Goal: Task Accomplishment & Management: Use online tool/utility

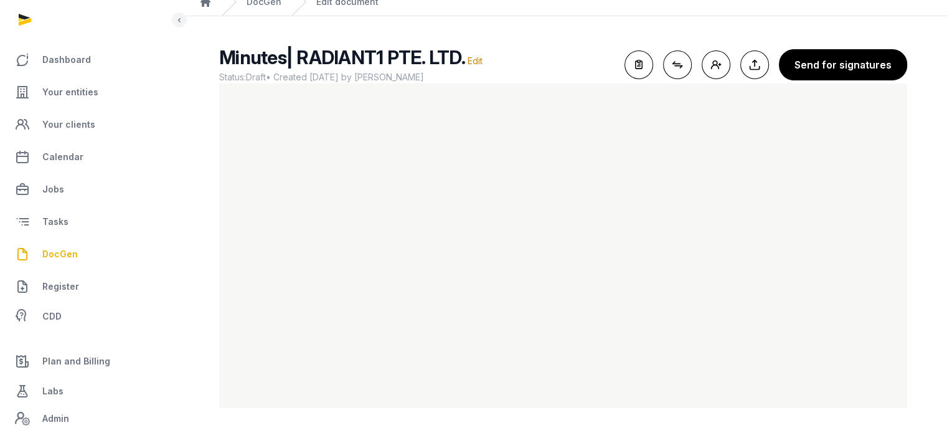
click at [72, 252] on span "DocGen" at bounding box center [59, 254] width 35 height 15
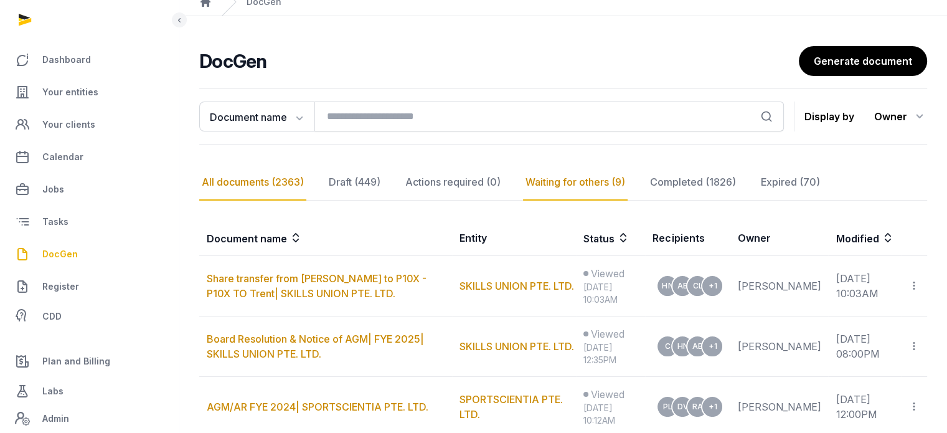
click at [235, 179] on div "All documents (2363)" at bounding box center [252, 182] width 107 height 36
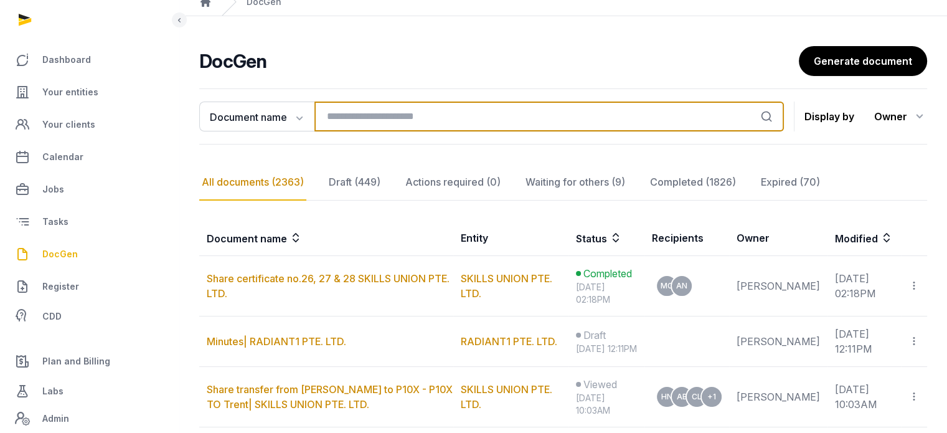
click at [400, 109] on input "search" at bounding box center [549, 117] width 470 height 30
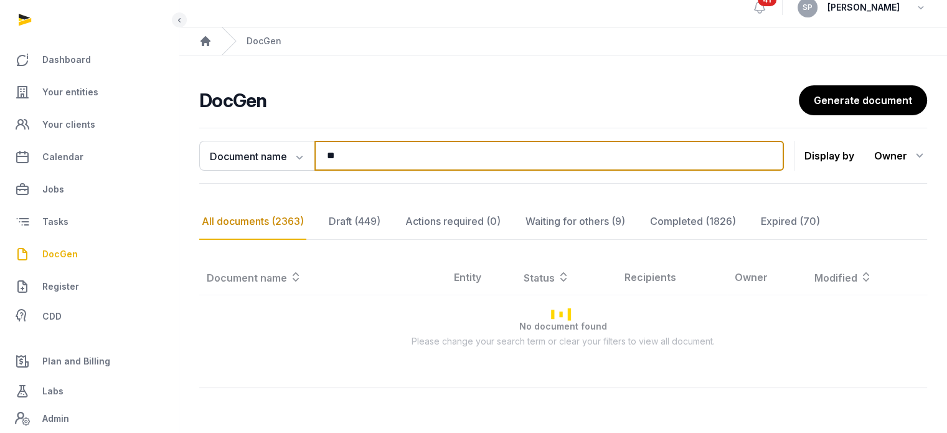
type input "*"
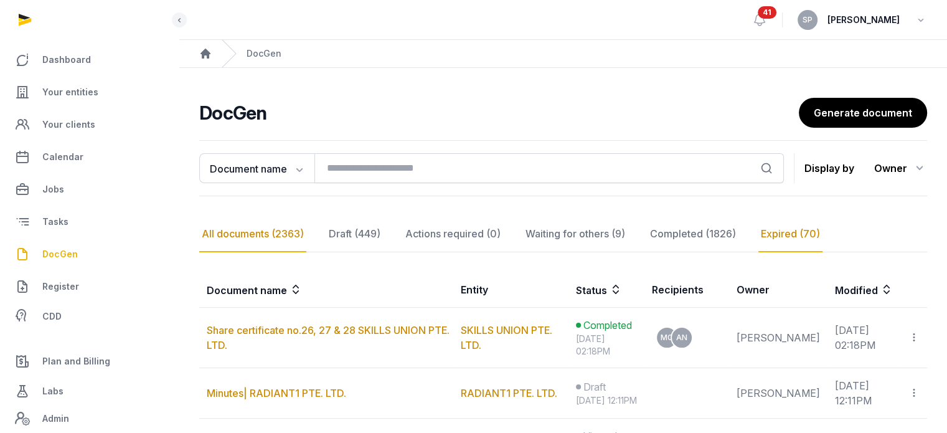
click at [758, 232] on div "Expired (70)" at bounding box center [790, 234] width 64 height 36
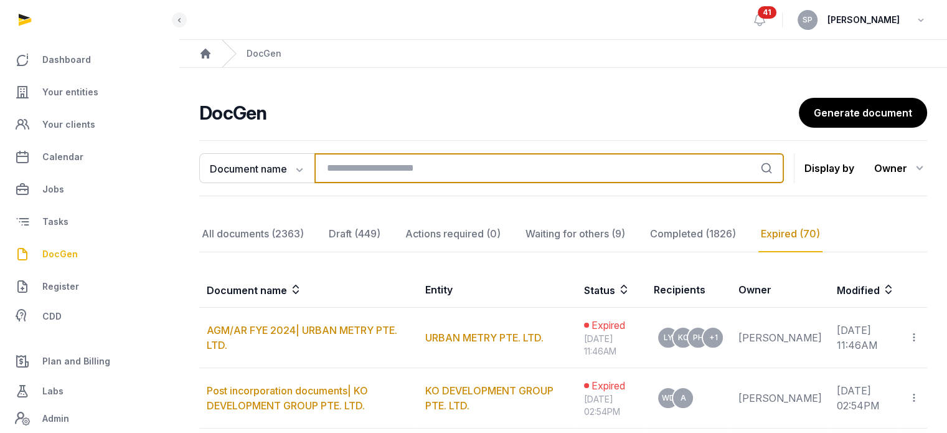
click at [448, 164] on input "search" at bounding box center [549, 168] width 470 height 30
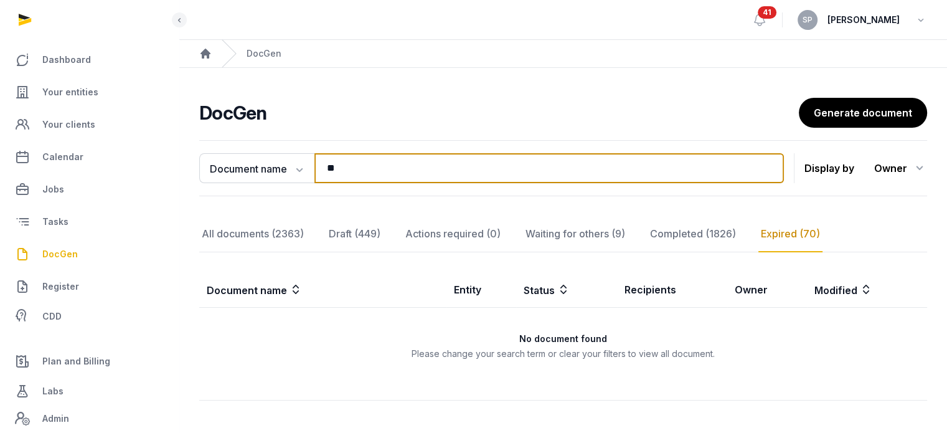
type input "*"
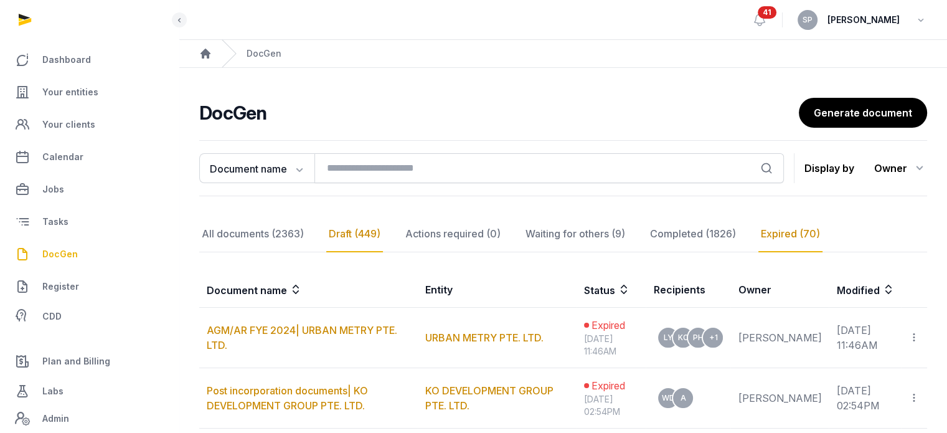
click at [374, 237] on div "Draft (449)" at bounding box center [354, 234] width 57 height 36
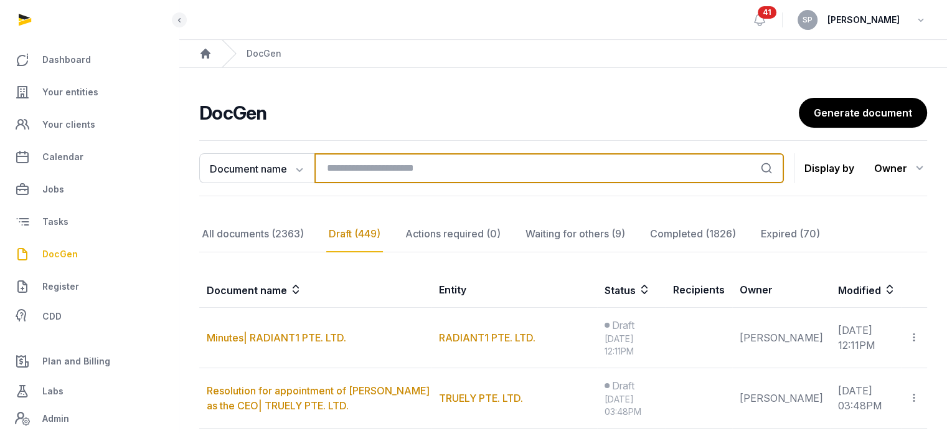
click at [331, 169] on input "search" at bounding box center [549, 168] width 470 height 30
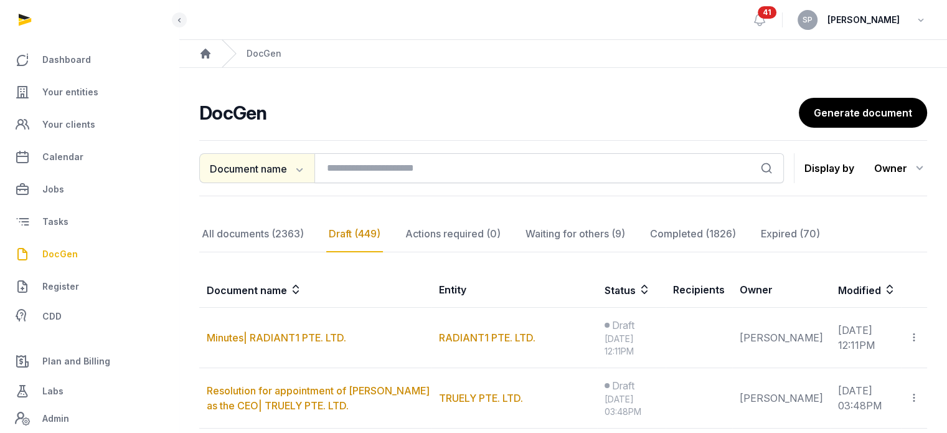
click at [287, 180] on button "Document name" at bounding box center [256, 168] width 115 height 30
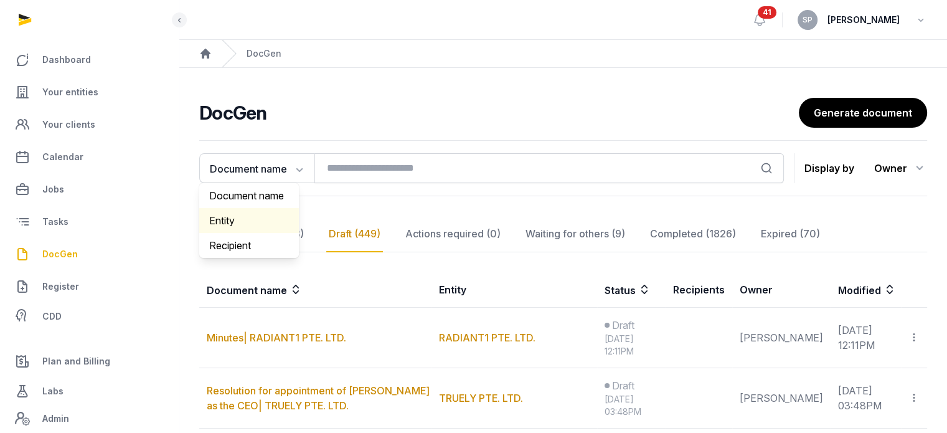
click at [276, 219] on div "Entity" at bounding box center [249, 220] width 100 height 25
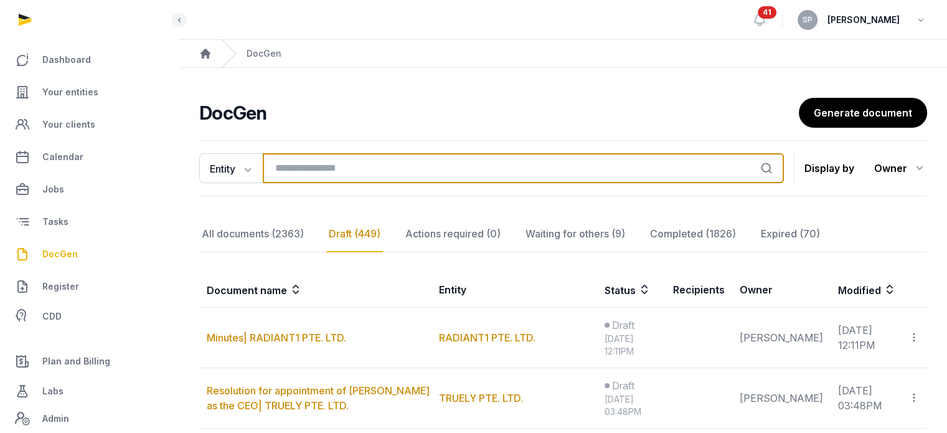
click at [356, 171] on input "search" at bounding box center [523, 168] width 521 height 30
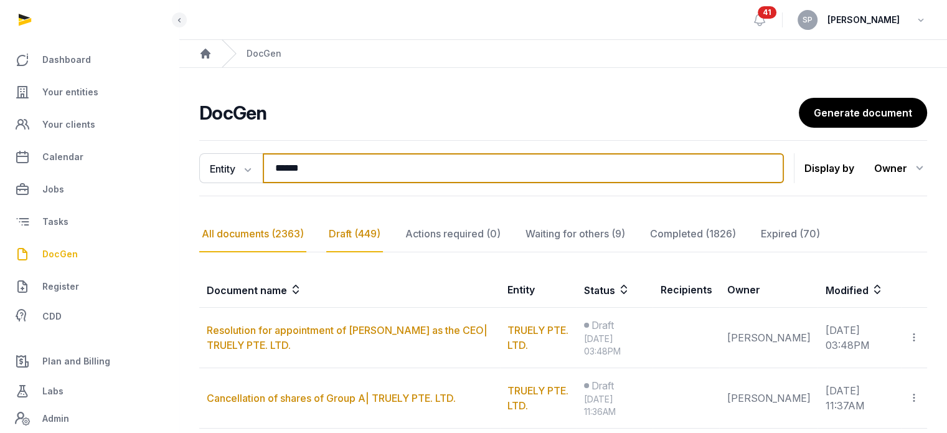
type input "******"
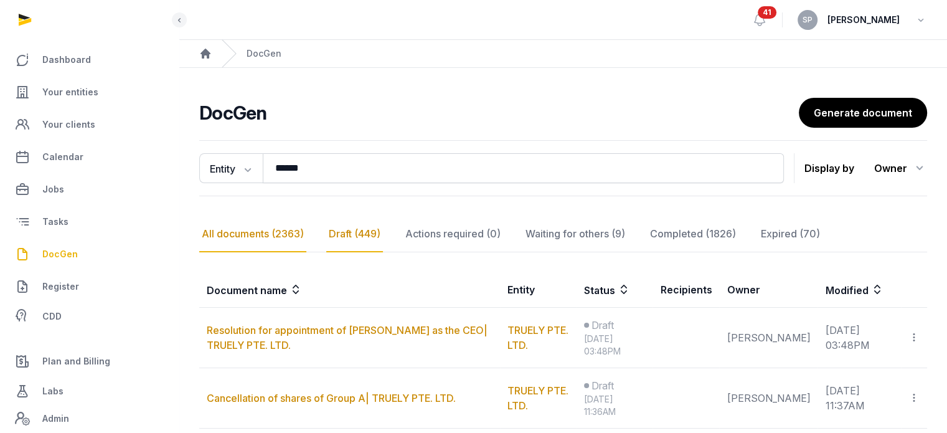
click at [273, 231] on div "All documents (2363)" at bounding box center [252, 234] width 107 height 36
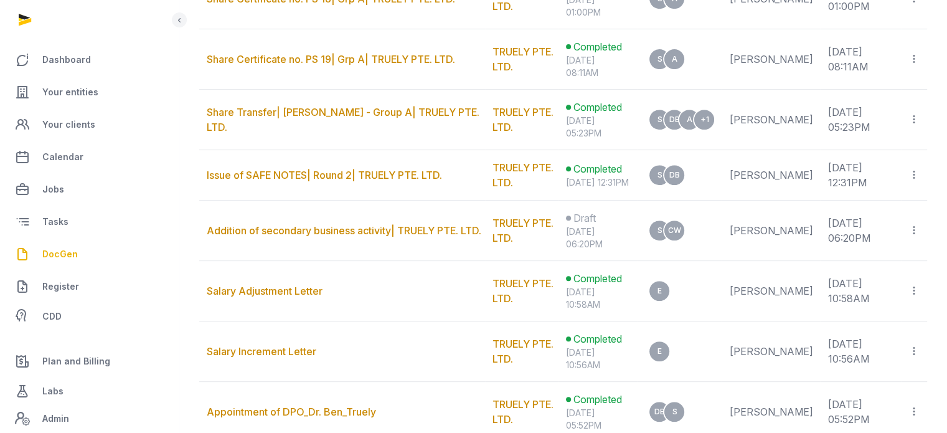
scroll to position [131, 0]
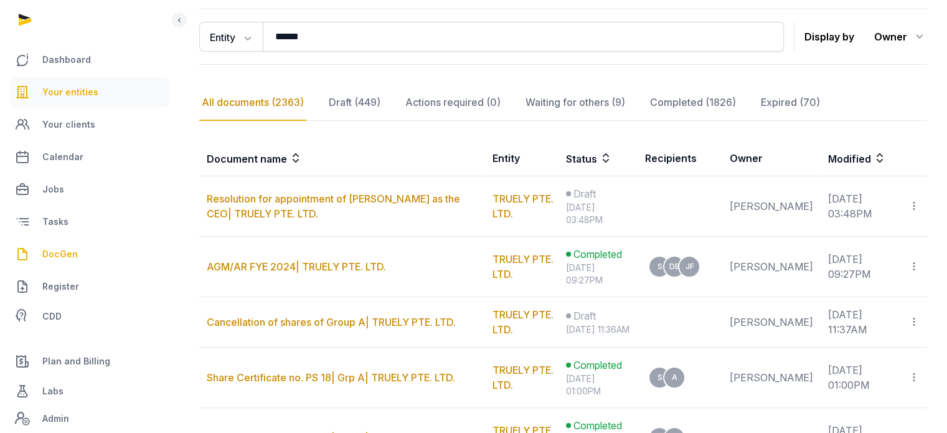
click at [62, 91] on span "Your entities" at bounding box center [70, 92] width 56 height 15
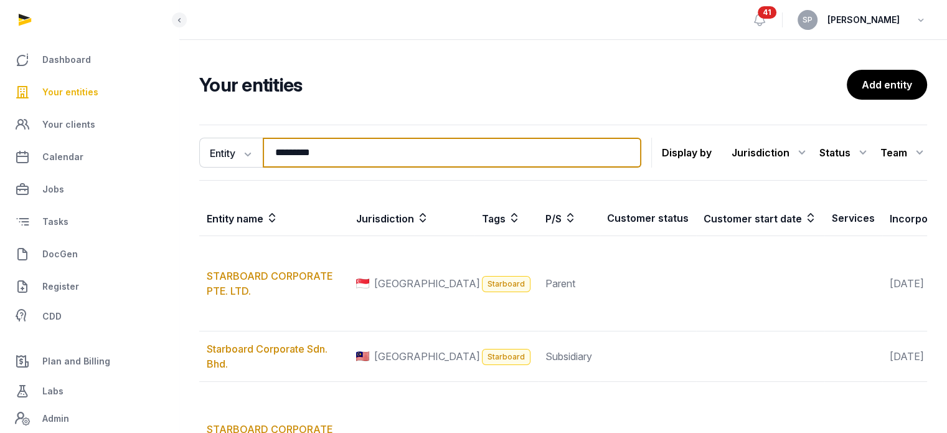
click at [350, 154] on input "*********" at bounding box center [452, 153] width 379 height 30
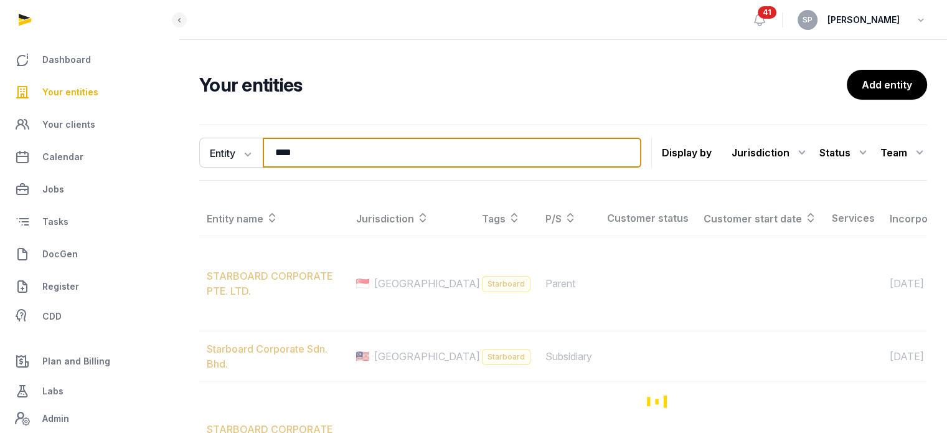
type input "****"
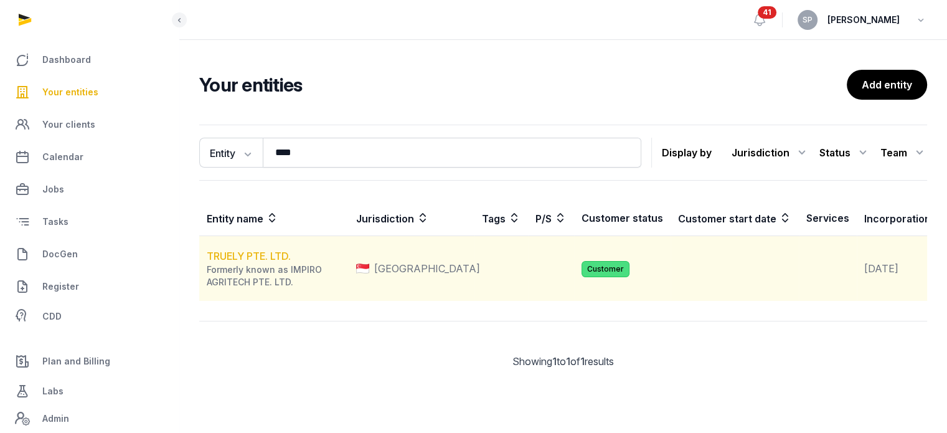
click at [276, 262] on link "TRUELY PTE. LTD." at bounding box center [249, 256] width 84 height 12
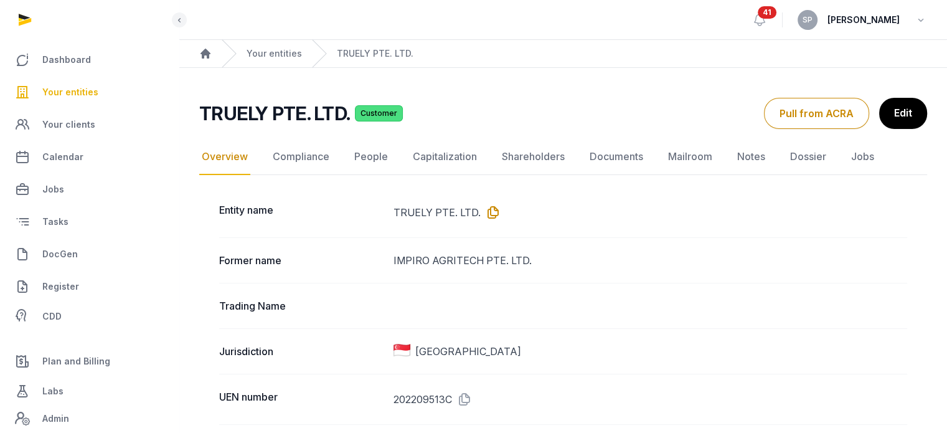
click at [488, 211] on icon at bounding box center [491, 212] width 20 height 20
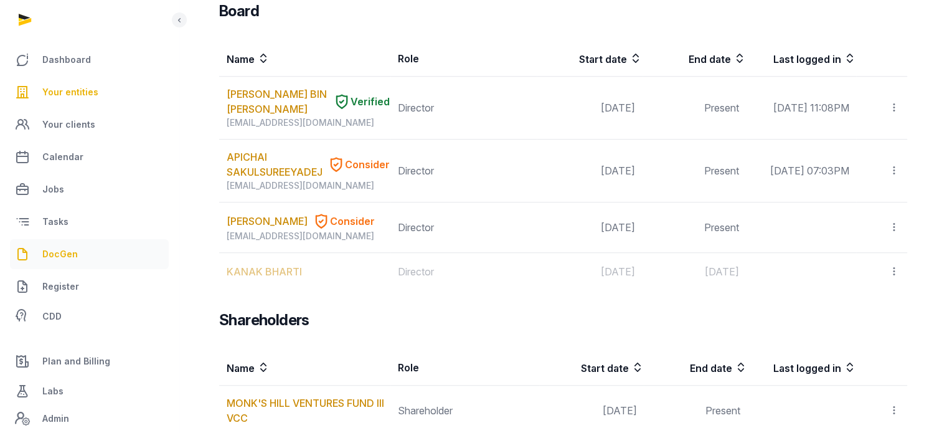
click at [80, 249] on link "DocGen" at bounding box center [89, 254] width 159 height 30
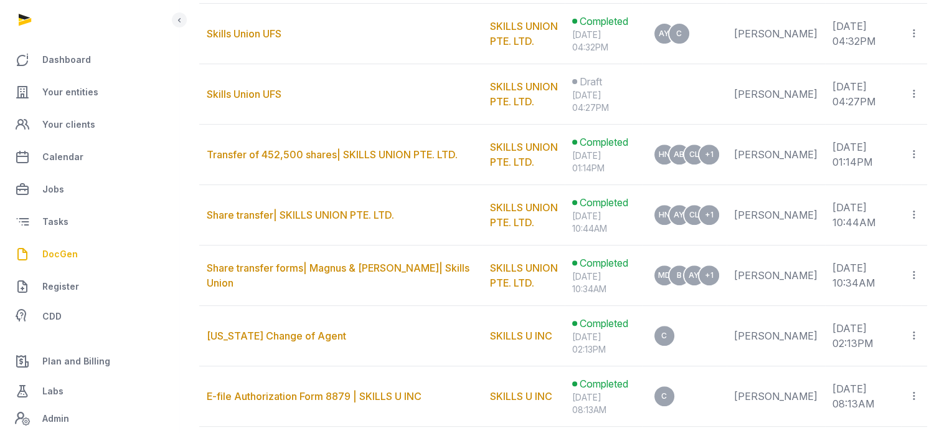
scroll to position [106, 0]
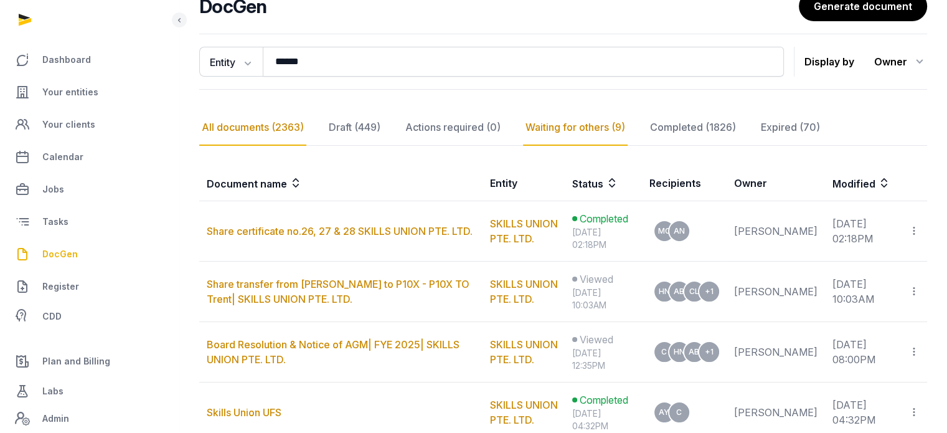
click at [575, 127] on div "Waiting for others (9)" at bounding box center [575, 128] width 105 height 36
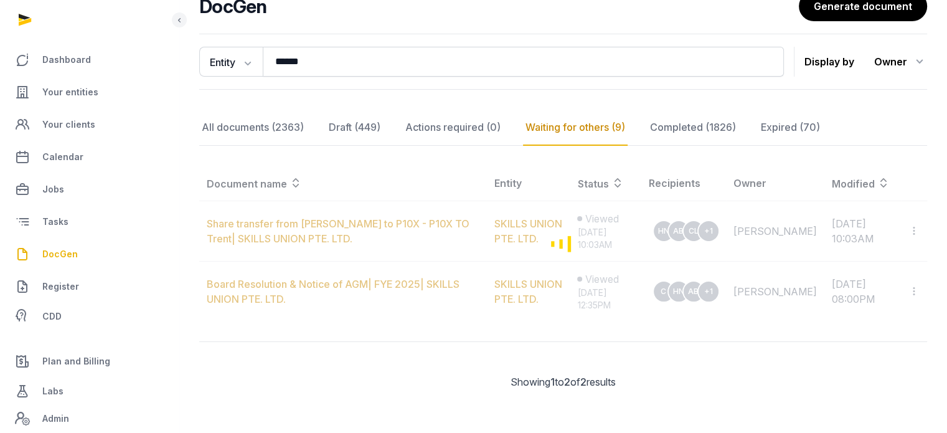
scroll to position [104, 0]
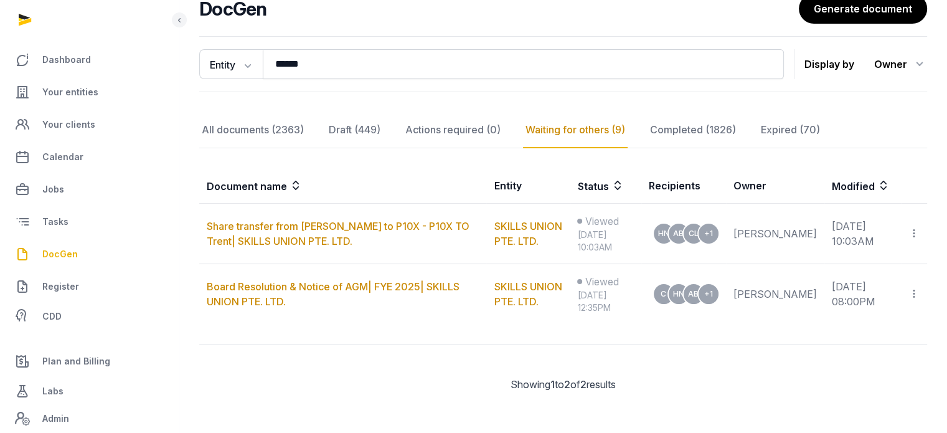
scroll to position [0, 0]
click at [834, 19] on link "Generate document" at bounding box center [863, 8] width 130 height 31
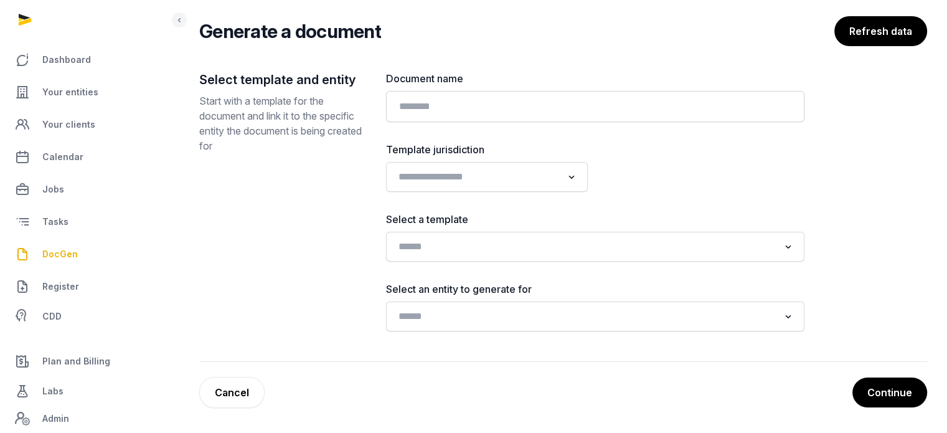
scroll to position [80, 0]
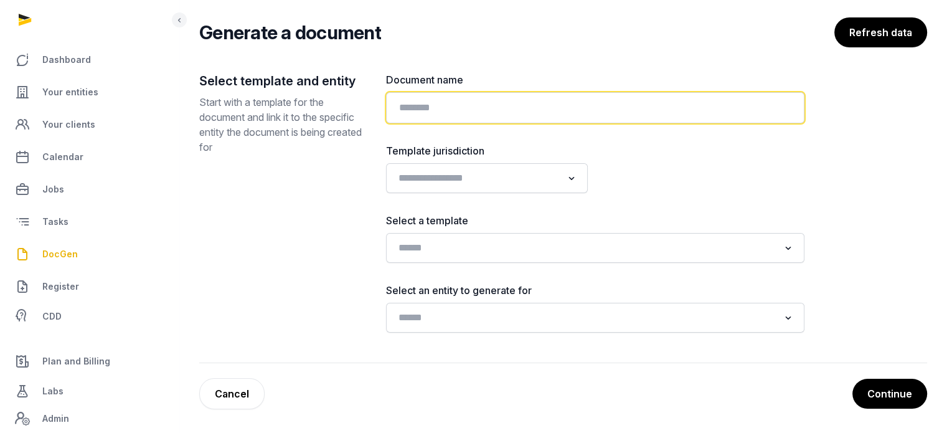
click at [431, 97] on input "text" at bounding box center [595, 107] width 418 height 31
paste input "**********"
type input "**********"
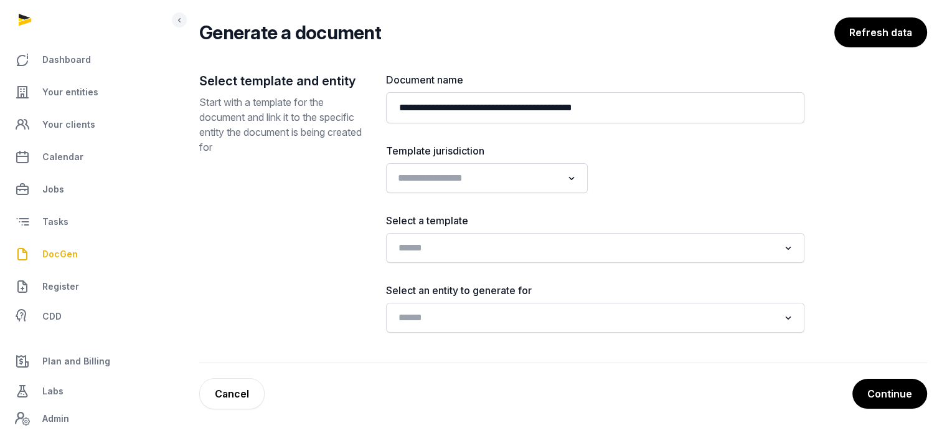
click at [541, 181] on input "Search for option" at bounding box center [478, 177] width 169 height 17
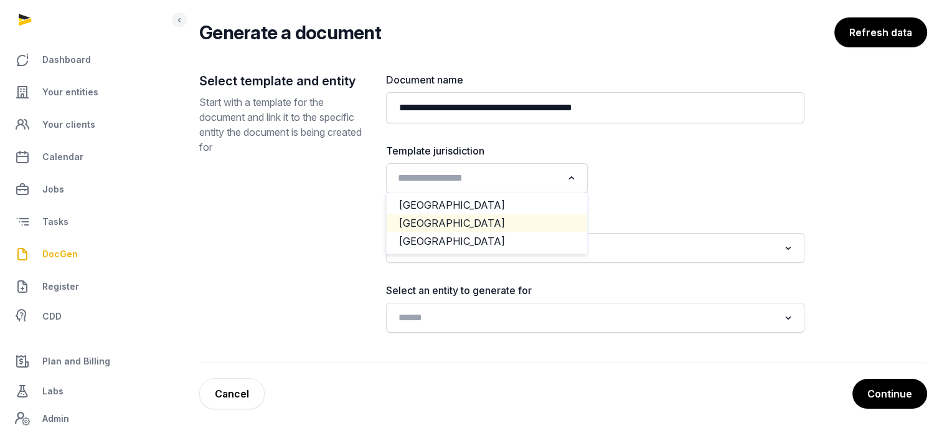
click at [468, 221] on li "[GEOGRAPHIC_DATA]" at bounding box center [487, 223] width 201 height 18
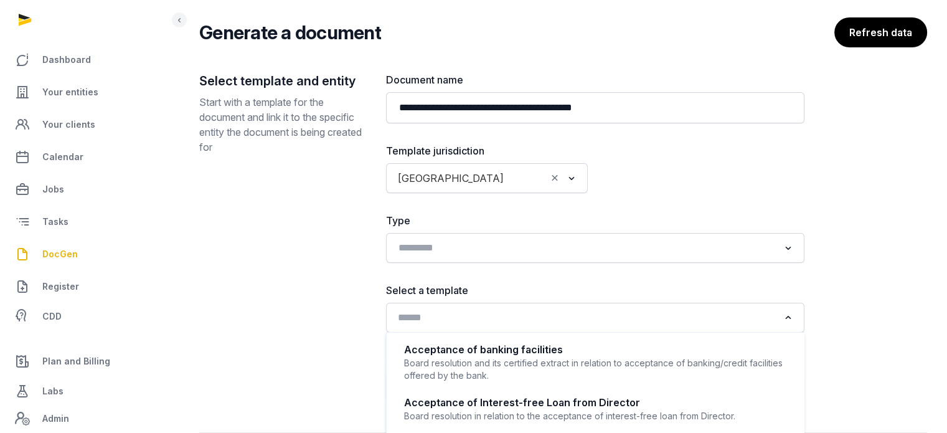
click at [496, 323] on input "Search for option" at bounding box center [586, 317] width 385 height 17
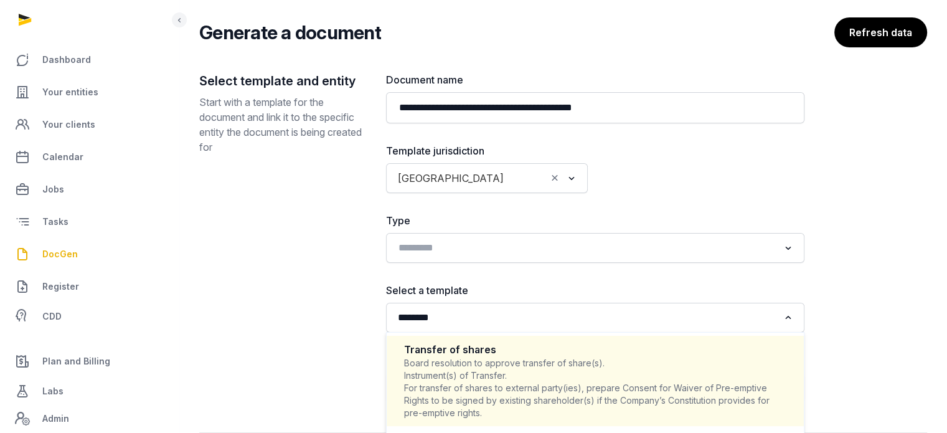
click at [496, 388] on div "Board resolution to approve transfer of share(s). Instrument(s) of Transfer. Fo…" at bounding box center [595, 388] width 382 height 62
type input "********"
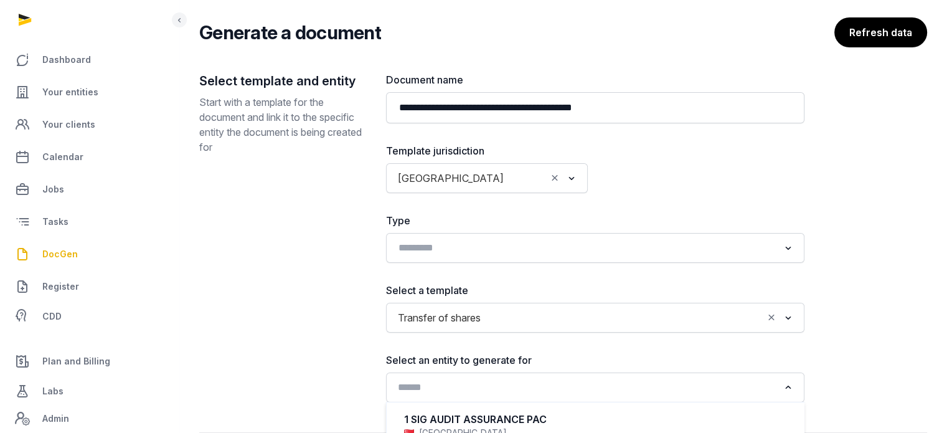
click at [522, 380] on input "Search for option" at bounding box center [586, 387] width 385 height 17
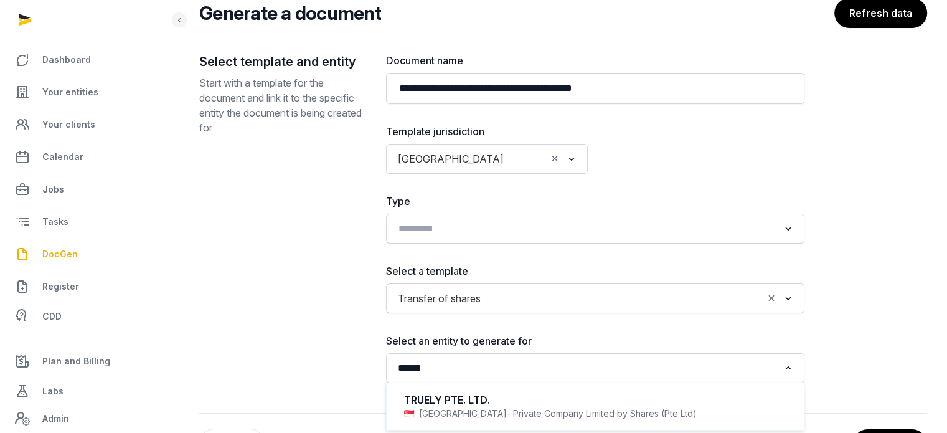
scroll to position [150, 0]
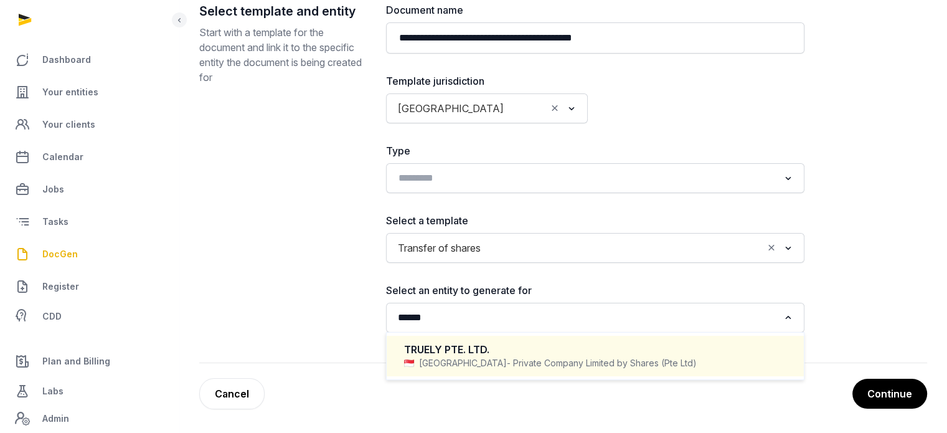
click at [450, 361] on div "Singapore - Private Company Limited by Shares (Pte Ltd)" at bounding box center [595, 363] width 382 height 12
type input "******"
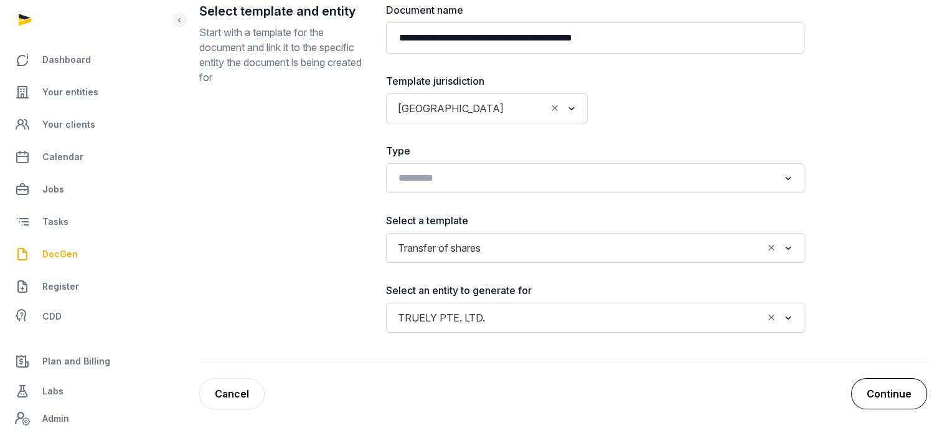
click at [899, 385] on button "Continue" at bounding box center [889, 393] width 76 height 31
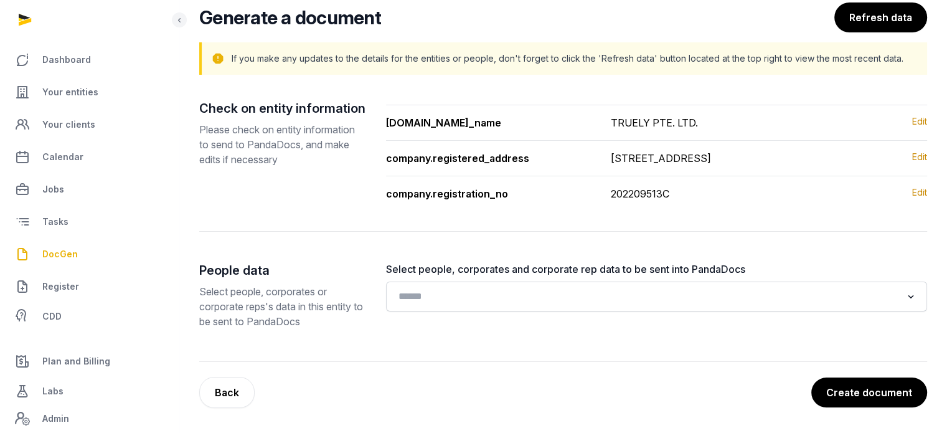
scroll to position [94, 0]
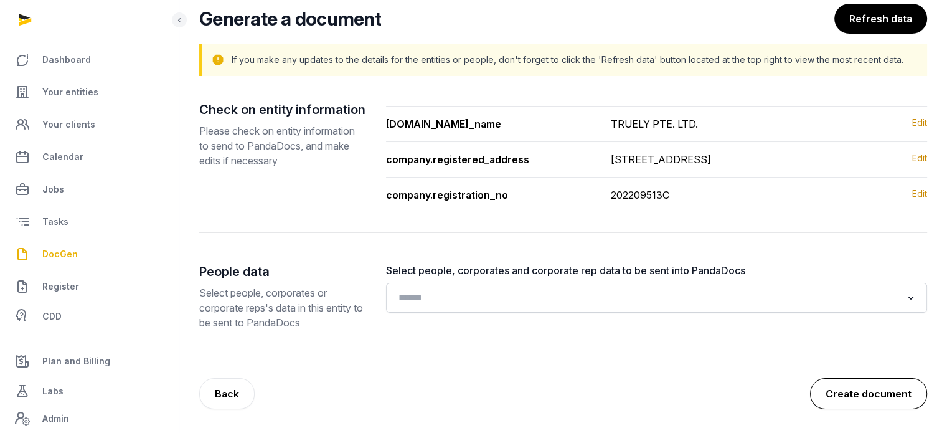
click at [858, 389] on button "Create document" at bounding box center [868, 393] width 117 height 31
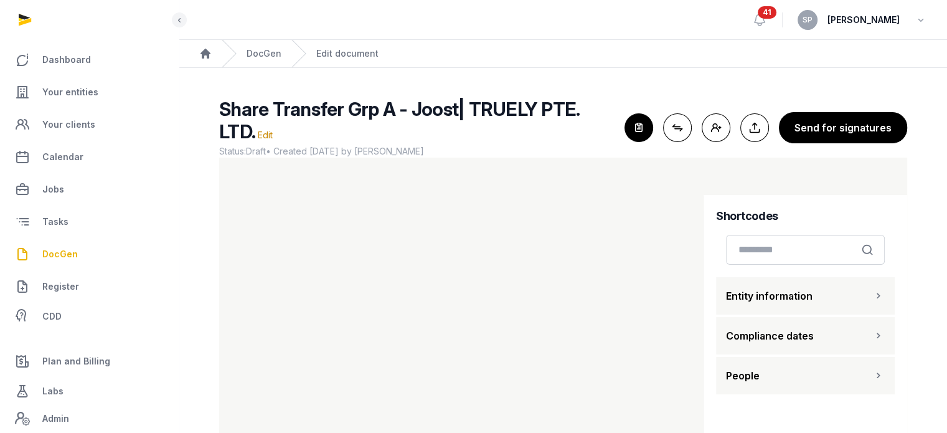
click at [774, 368] on button "People" at bounding box center [805, 375] width 179 height 37
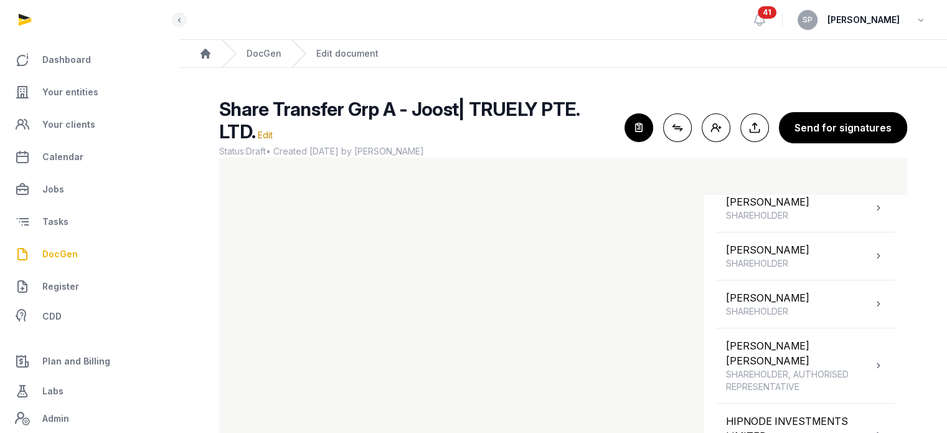
scroll to position [471, 0]
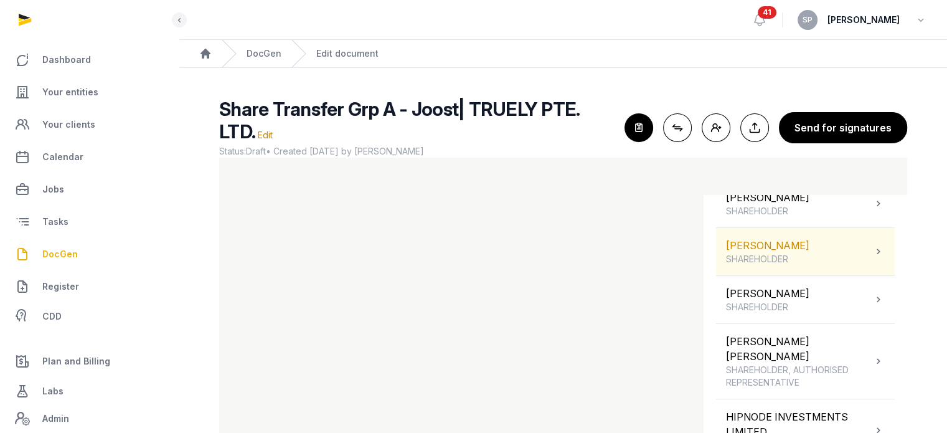
click at [828, 260] on div "[PERSON_NAME] SHAREHOLDER" at bounding box center [805, 251] width 179 height 47
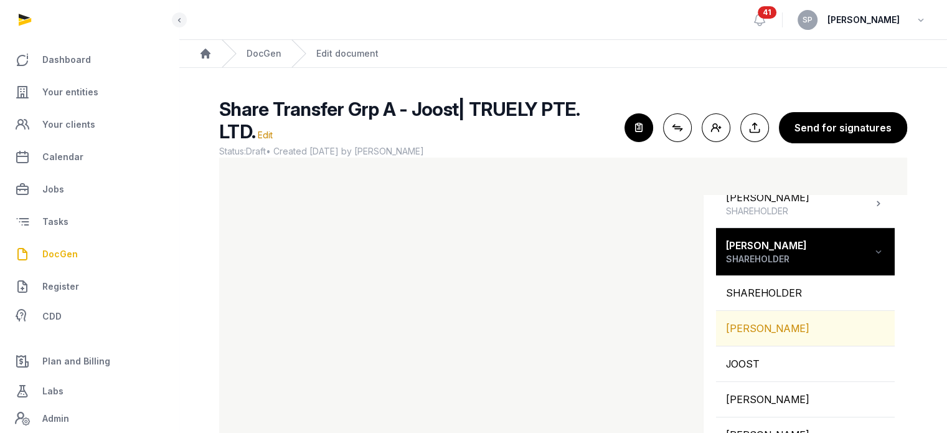
click at [793, 316] on div "[PERSON_NAME]" at bounding box center [805, 328] width 179 height 35
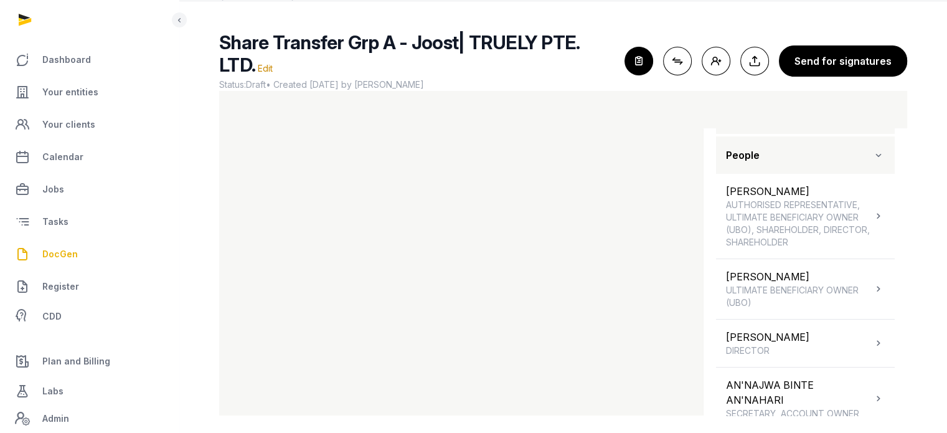
scroll to position [71, 0]
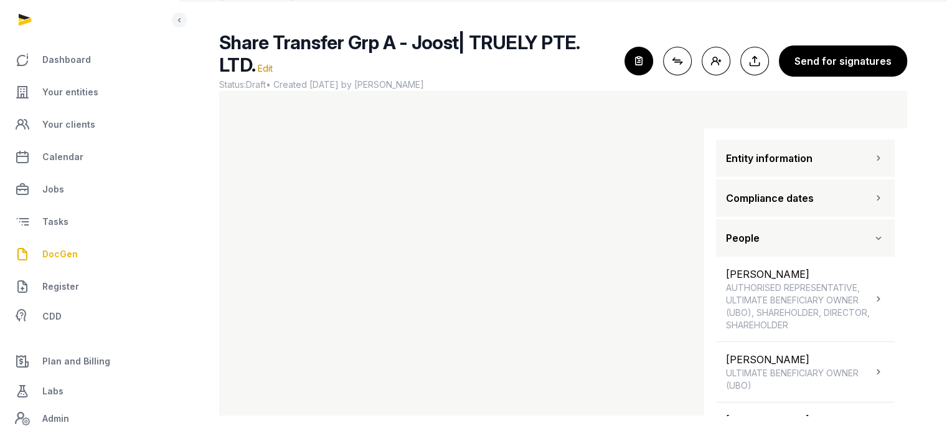
click at [813, 156] on button "Entity information" at bounding box center [805, 157] width 179 height 37
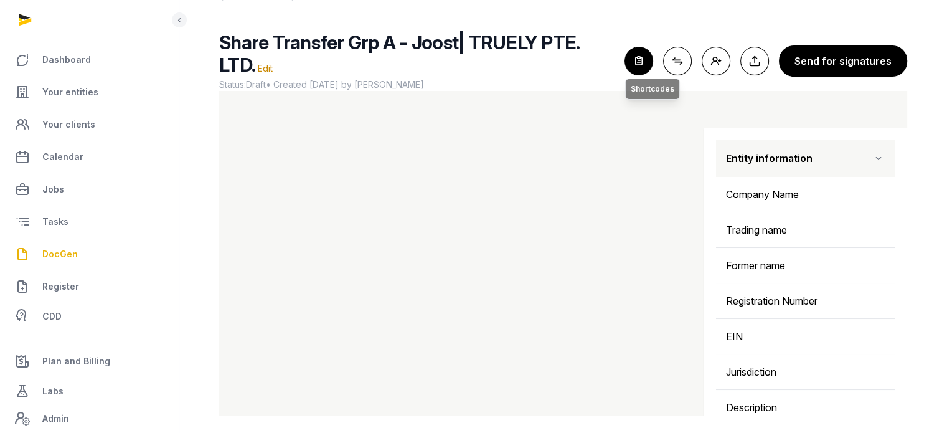
click at [648, 53] on icon "button" at bounding box center [638, 60] width 27 height 27
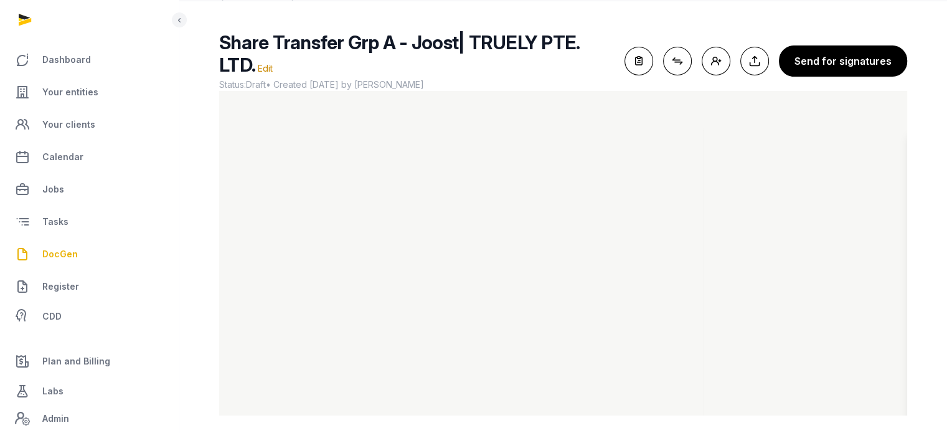
scroll to position [0, 0]
click at [644, 64] on icon "button" at bounding box center [638, 60] width 27 height 27
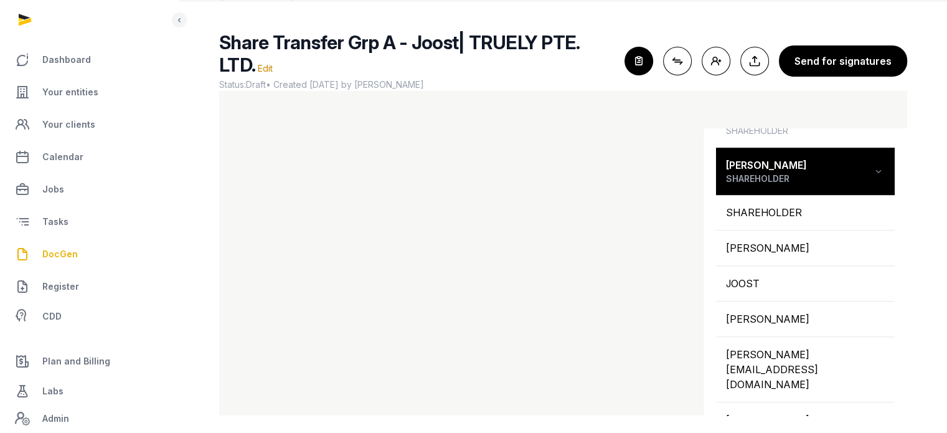
scroll to position [1024, 0]
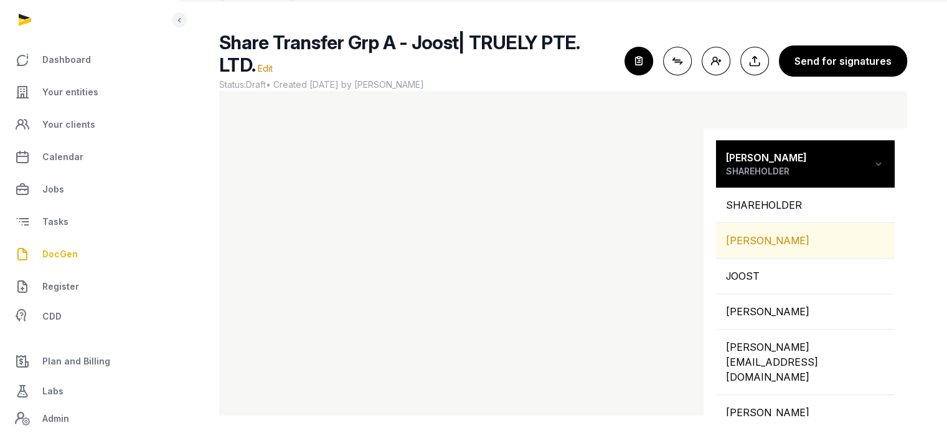
click at [775, 223] on div "[PERSON_NAME]" at bounding box center [805, 240] width 179 height 35
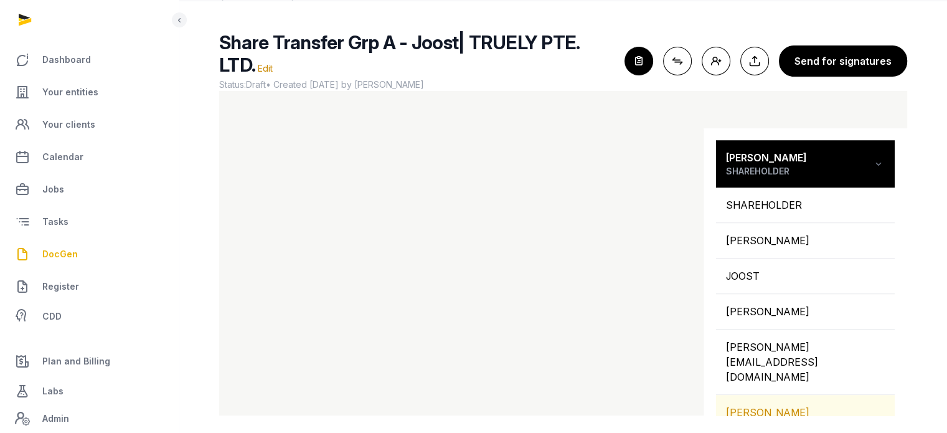
click at [820, 395] on div "[PERSON_NAME][STREET_ADDRESS]" at bounding box center [805, 420] width 179 height 50
click at [775, 395] on div "[PERSON_NAME][STREET_ADDRESS] Copied!" at bounding box center [805, 420] width 179 height 50
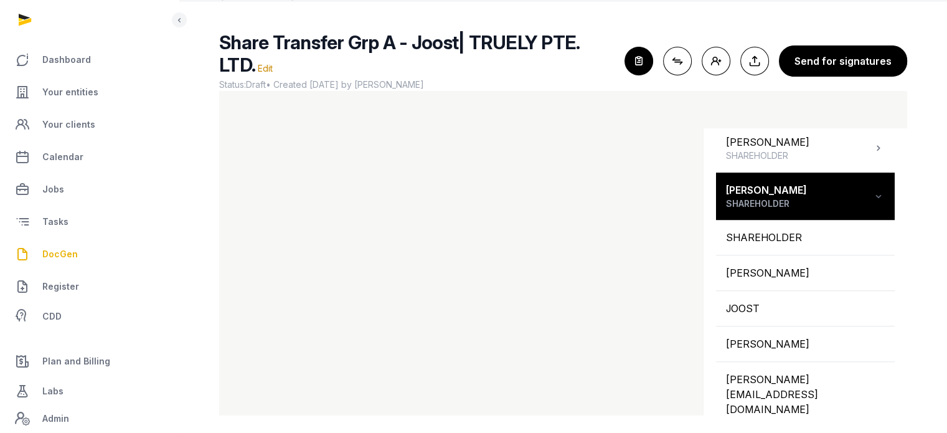
scroll to position [950, 0]
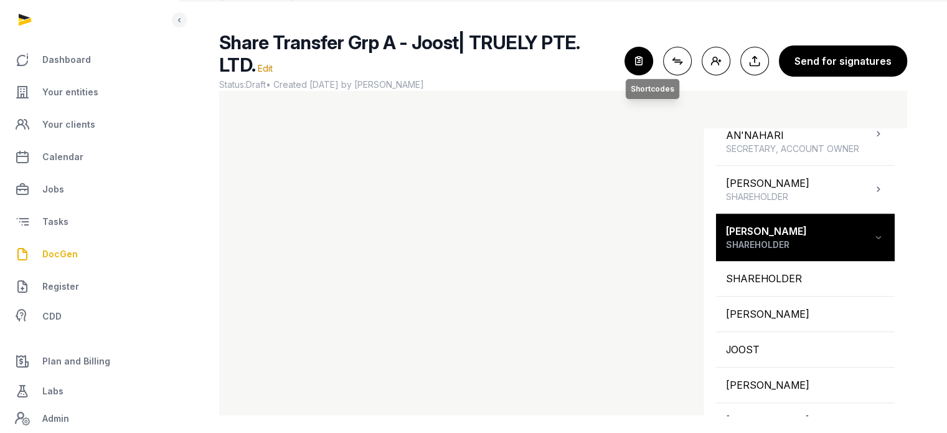
click at [645, 60] on icon "button" at bounding box center [638, 60] width 27 height 27
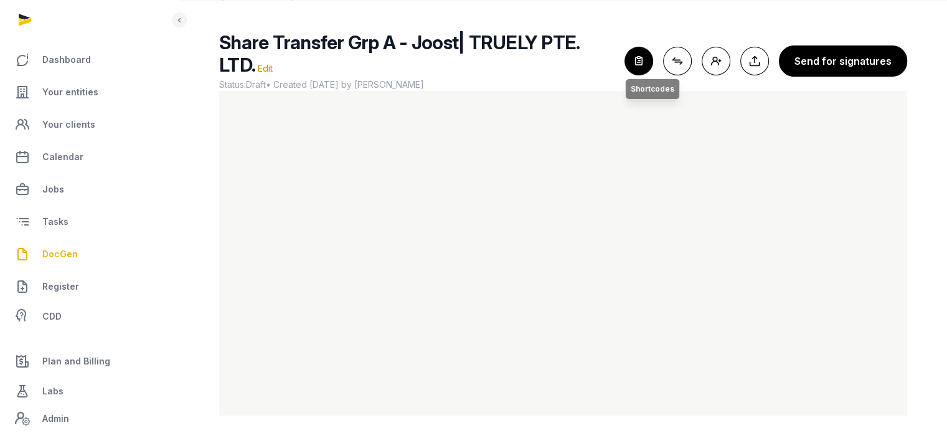
click at [645, 54] on icon "button" at bounding box center [638, 60] width 27 height 27
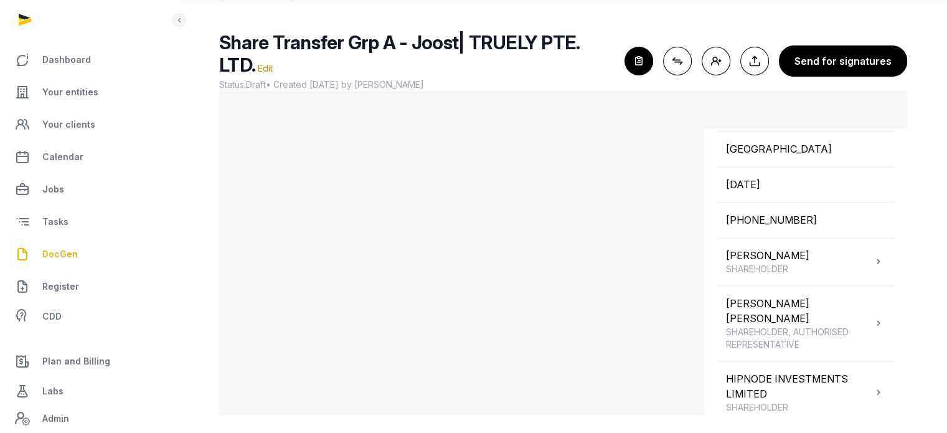
scroll to position [1413, 0]
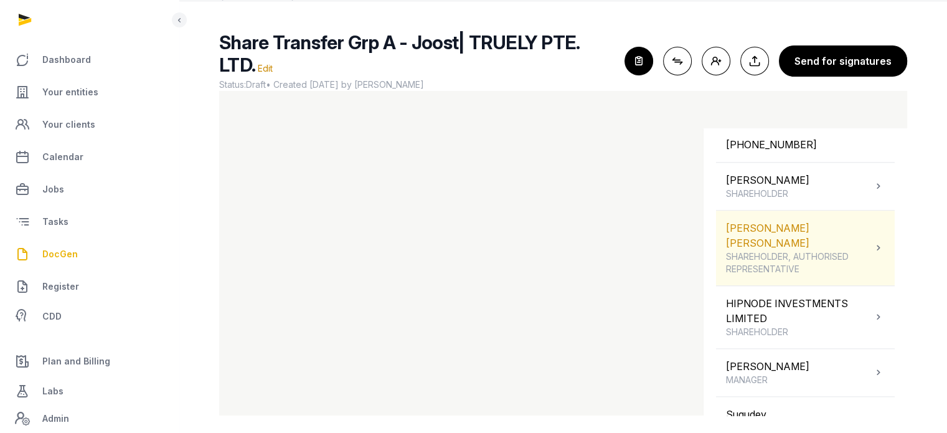
click at [872, 240] on icon at bounding box center [878, 247] width 12 height 15
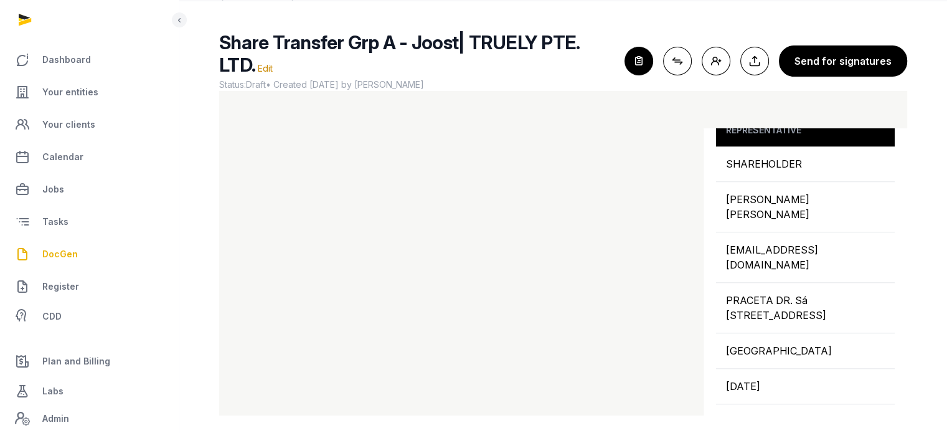
scroll to position [1184, 0]
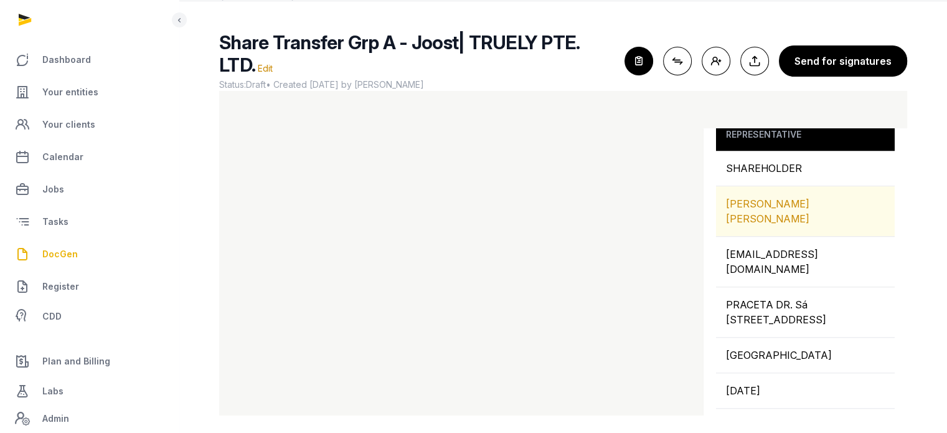
click at [818, 186] on div "[PERSON_NAME] [PERSON_NAME]" at bounding box center [805, 211] width 179 height 50
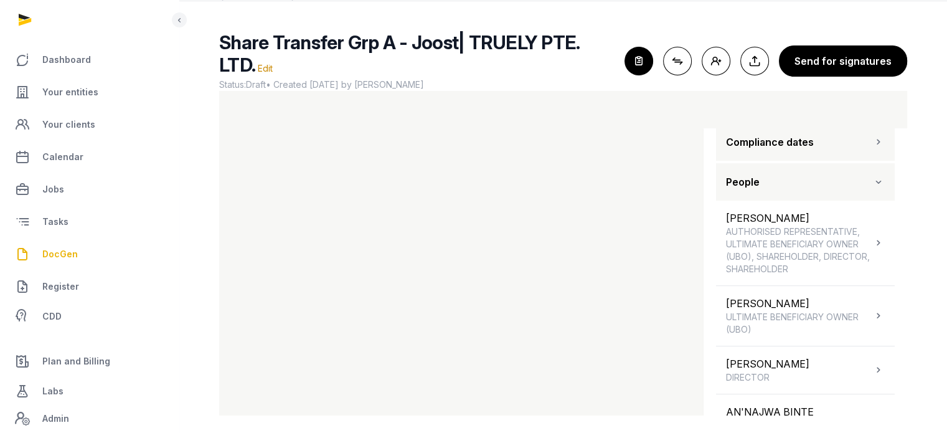
scroll to position [643, 0]
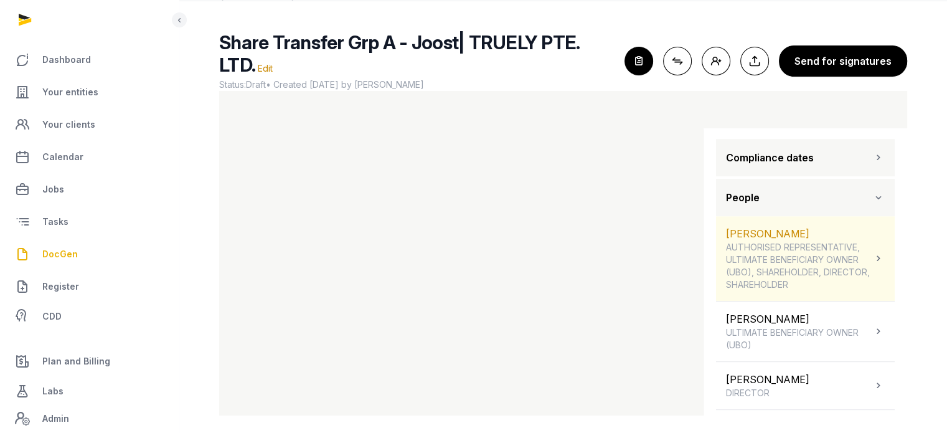
click at [872, 251] on icon at bounding box center [878, 258] width 12 height 15
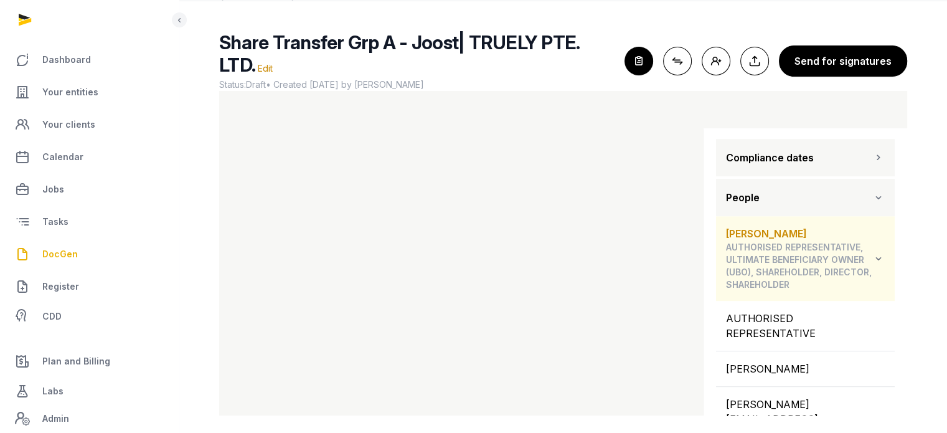
click at [872, 255] on icon at bounding box center [878, 258] width 12 height 15
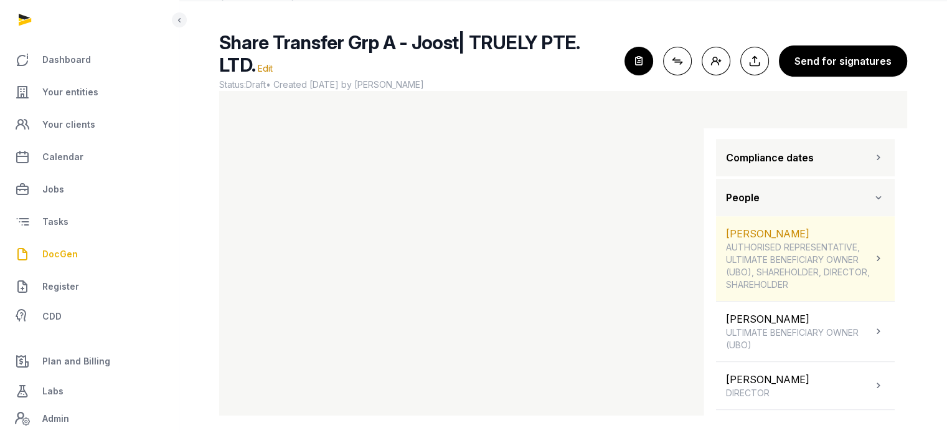
click at [811, 226] on div "[PERSON_NAME] AUTHORISED REPRESENTATIVE, ULTIMATE BENEFICIARY OWNER (UBO), SHAR…" at bounding box center [799, 258] width 146 height 65
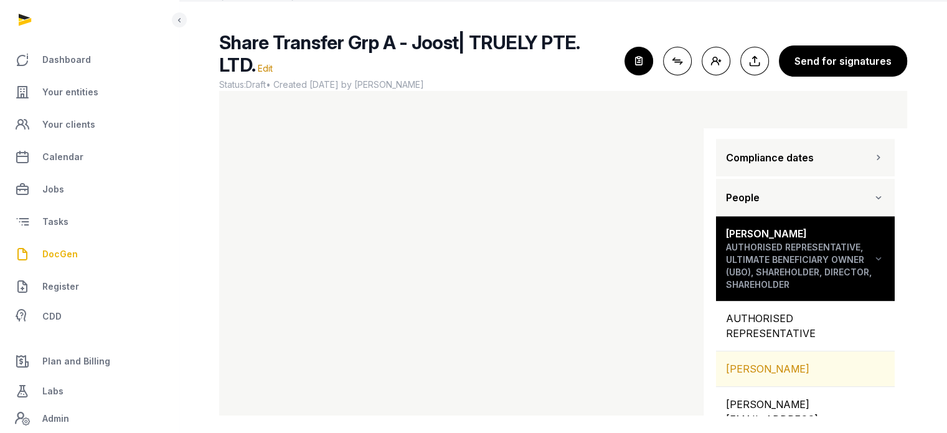
click at [814, 363] on div "[PERSON_NAME]" at bounding box center [805, 368] width 179 height 35
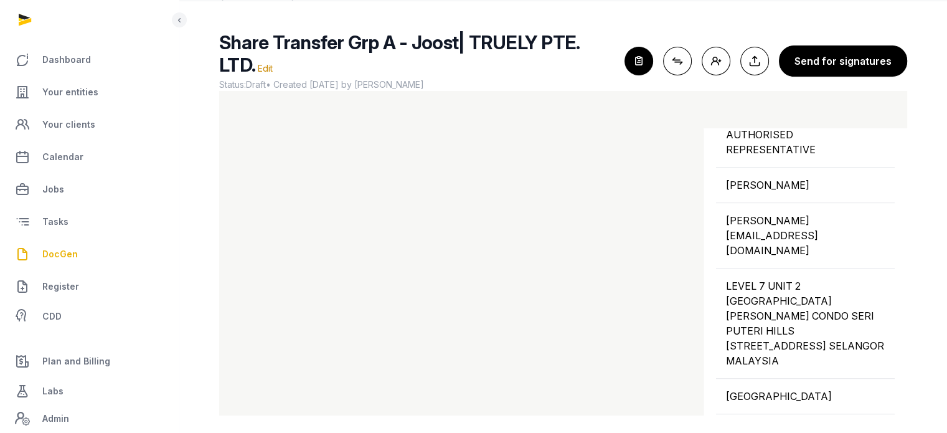
scroll to position [852, 0]
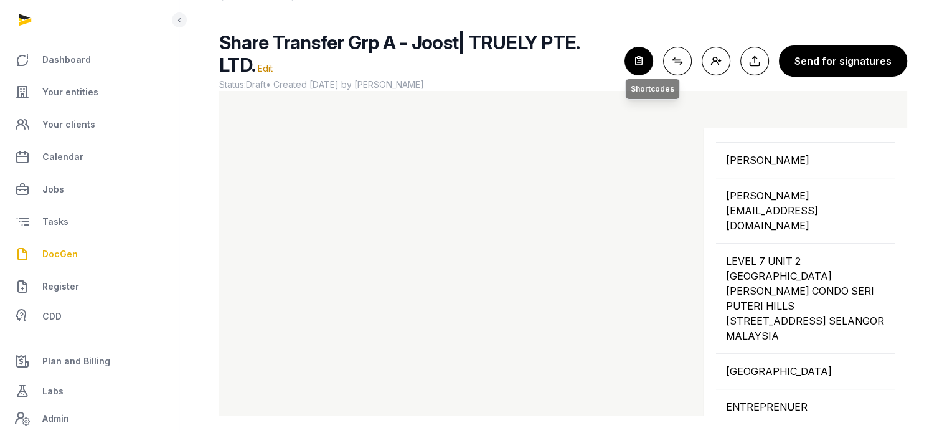
click at [637, 61] on icon "button" at bounding box center [638, 60] width 27 height 27
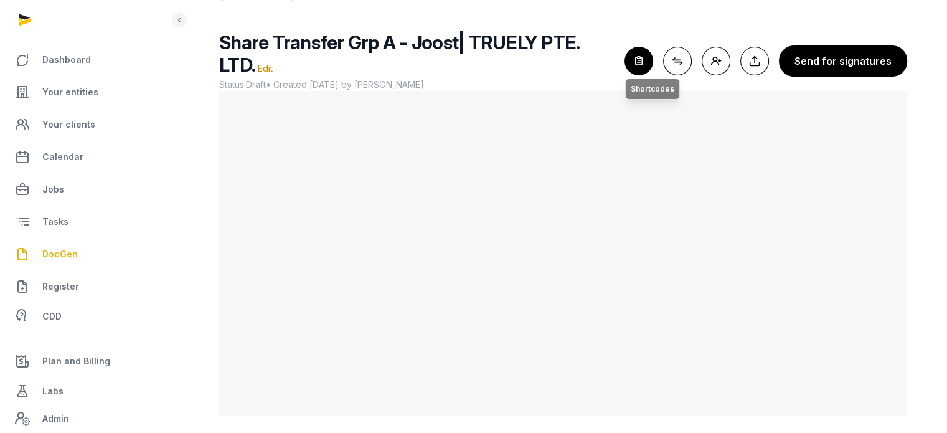
click at [643, 62] on icon "button" at bounding box center [638, 60] width 27 height 27
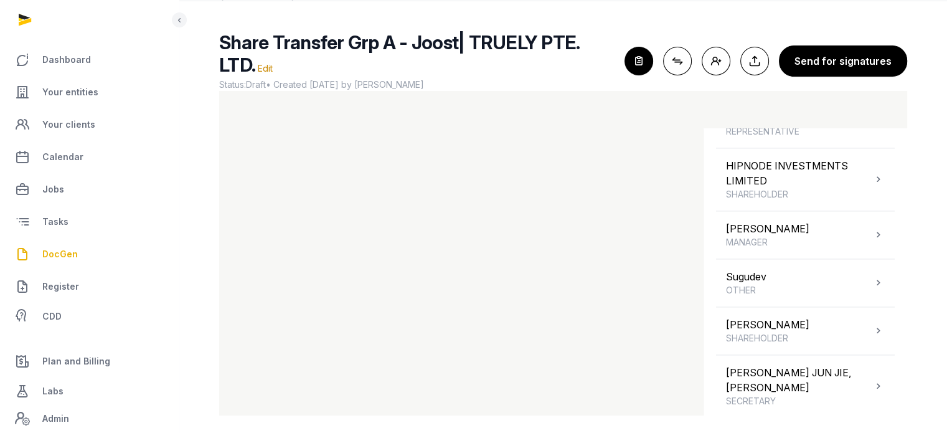
scroll to position [1998, 0]
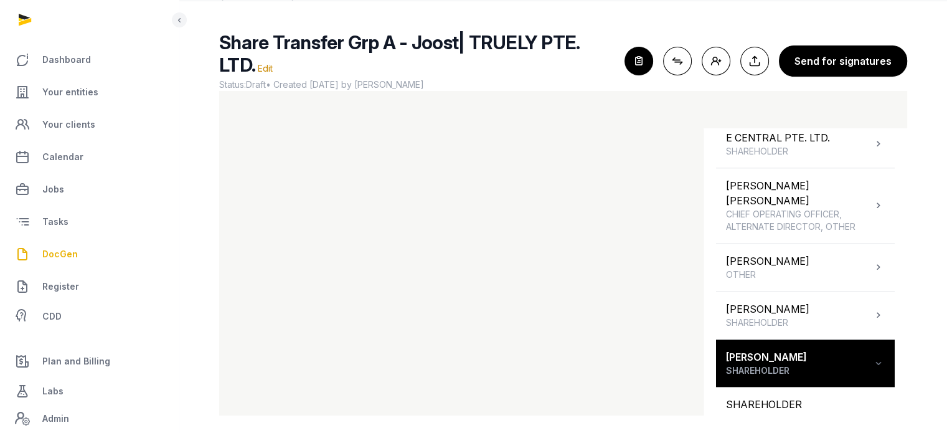
scroll to position [1560, 0]
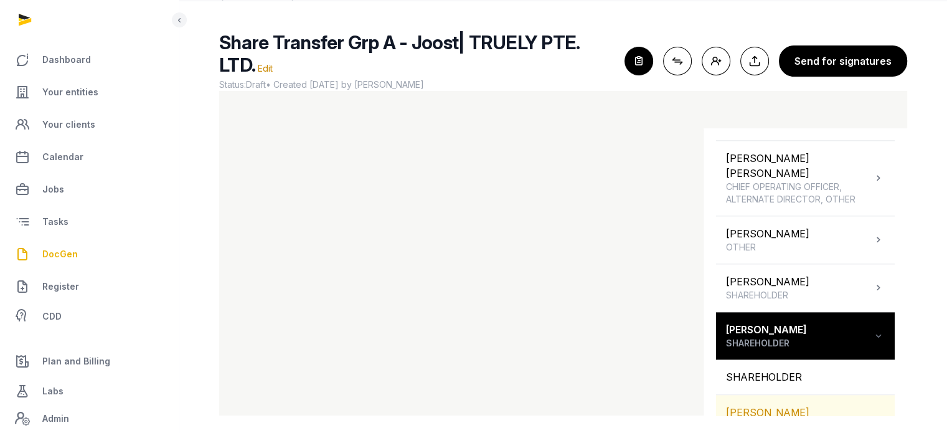
click at [835, 395] on div "[PERSON_NAME]" at bounding box center [805, 412] width 179 height 35
click at [904, 415] on main "Share Transfer Grp A - Joost| TRUELY PTE. LTD. Edit Status: Draft • Created [DA…" at bounding box center [563, 220] width 768 height 439
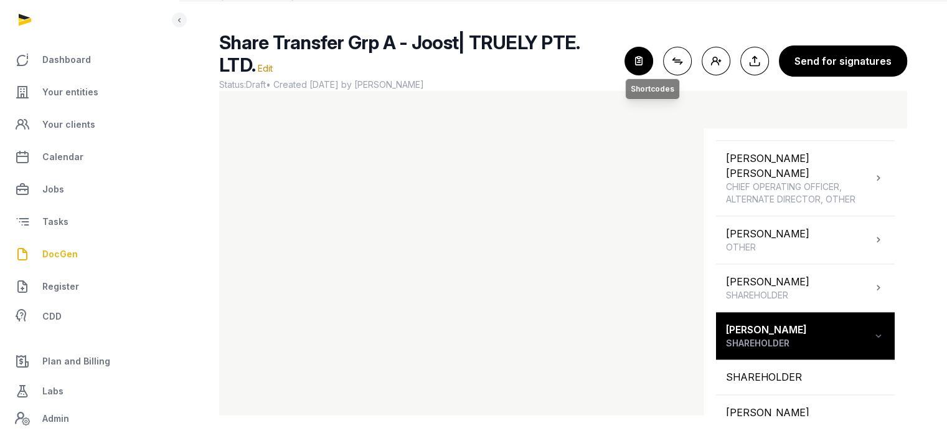
click at [650, 47] on icon "button" at bounding box center [638, 60] width 27 height 27
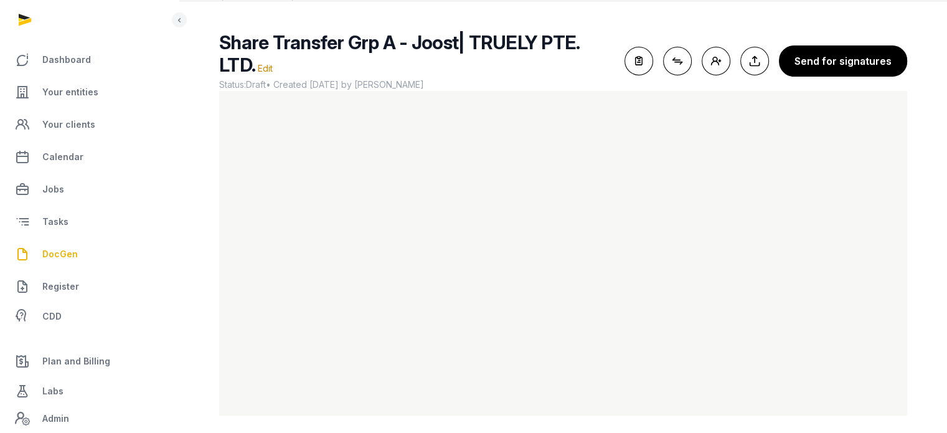
click at [750, 25] on main "Share Transfer Grp A - Joost| TRUELY PTE. LTD. Edit Status: Draft • Created [DA…" at bounding box center [563, 220] width 768 height 439
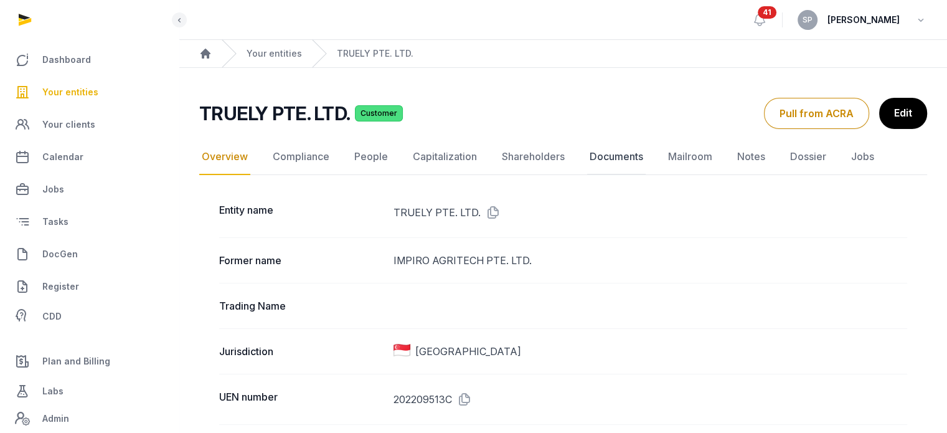
click at [618, 151] on link "Documents" at bounding box center [616, 157] width 59 height 36
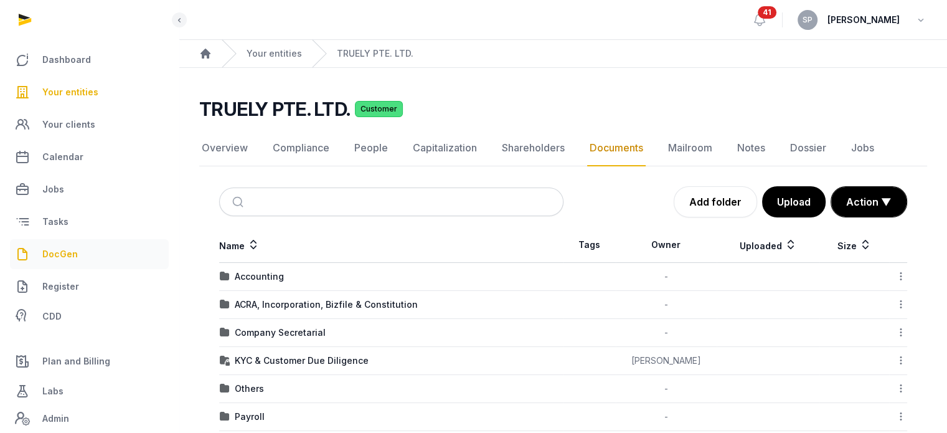
click at [54, 245] on link "DocGen" at bounding box center [89, 254] width 159 height 30
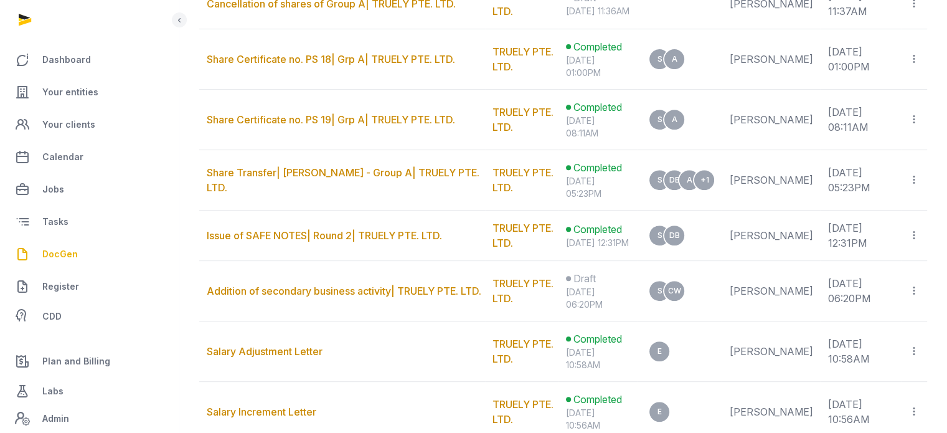
scroll to position [131, 0]
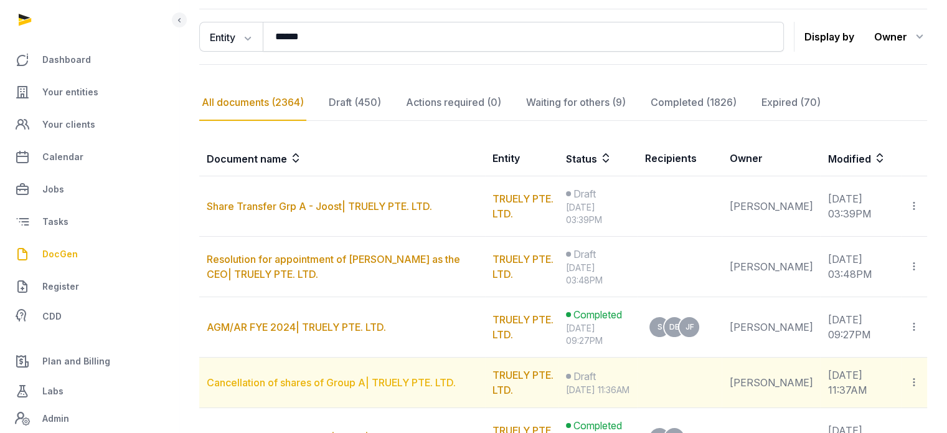
click at [327, 387] on link "Cancellation of shares of Group A| TRUELY PTE. LTD." at bounding box center [331, 382] width 249 height 12
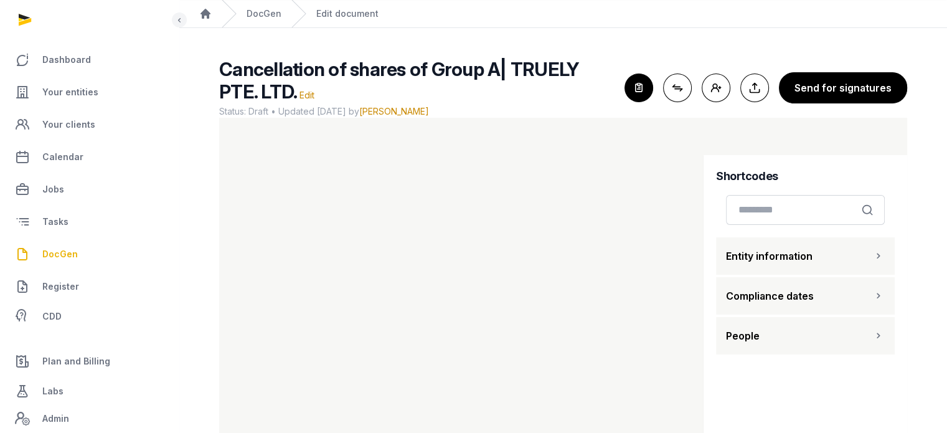
scroll to position [74, 0]
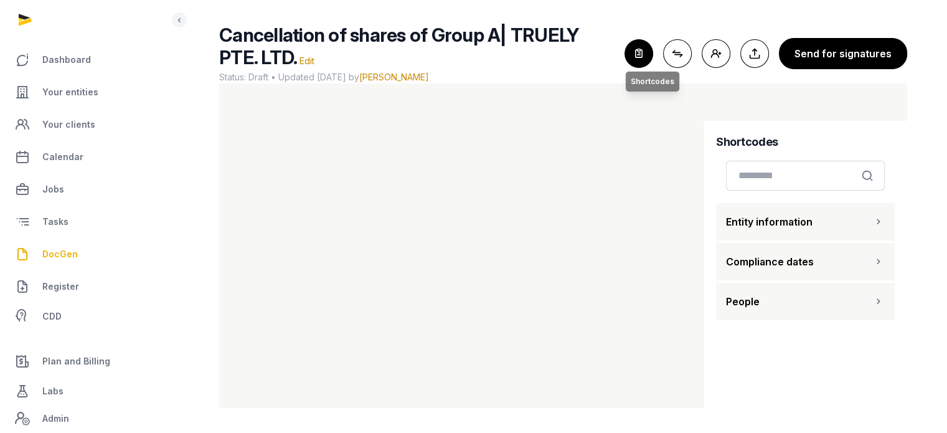
click at [651, 55] on icon "button" at bounding box center [638, 53] width 27 height 27
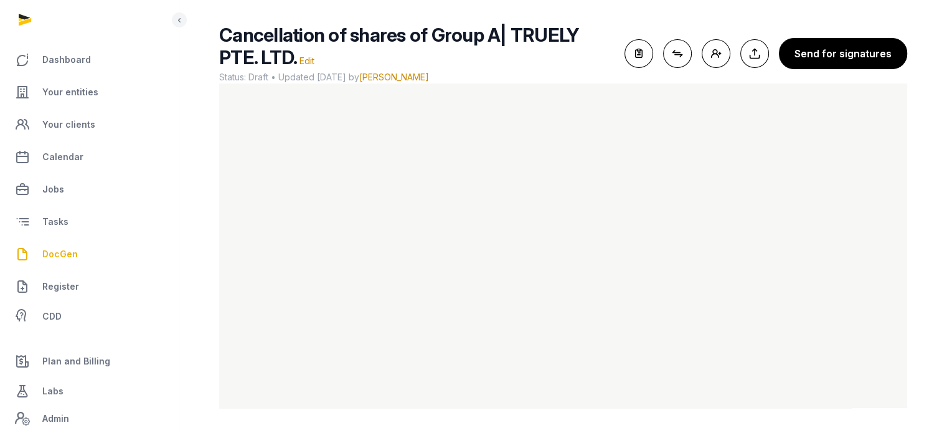
click at [56, 252] on span "DocGen" at bounding box center [59, 254] width 35 height 15
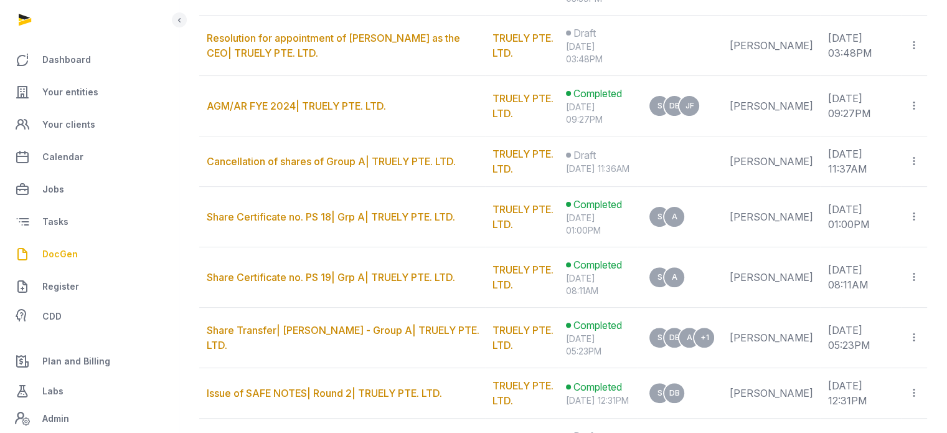
scroll to position [361, 0]
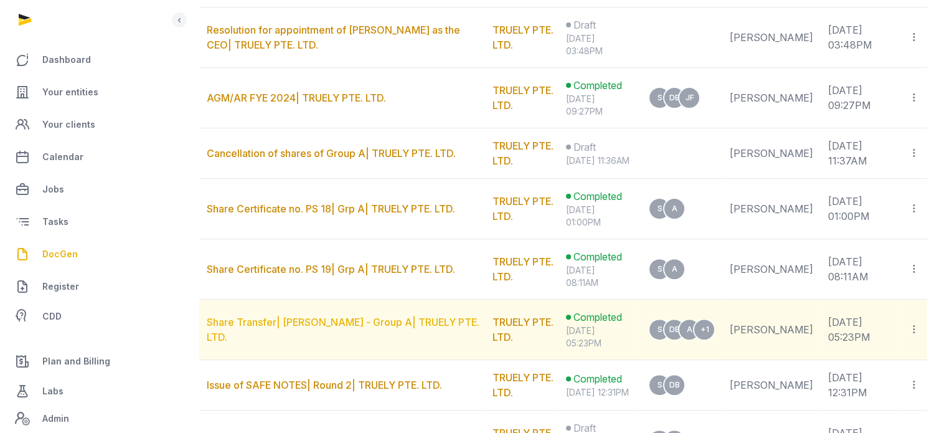
click at [393, 328] on link "Share Transfer| Benjamin - Group A| TRUELY PTE. LTD." at bounding box center [343, 329] width 273 height 27
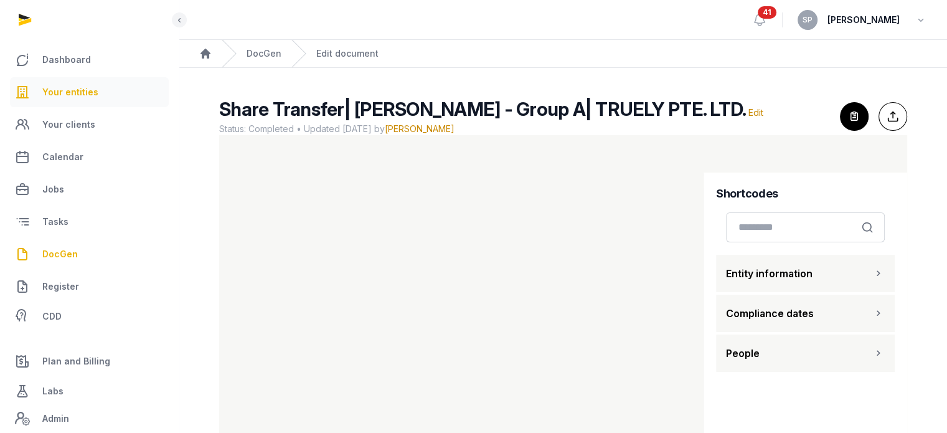
click at [52, 88] on span "Your entities" at bounding box center [70, 92] width 56 height 15
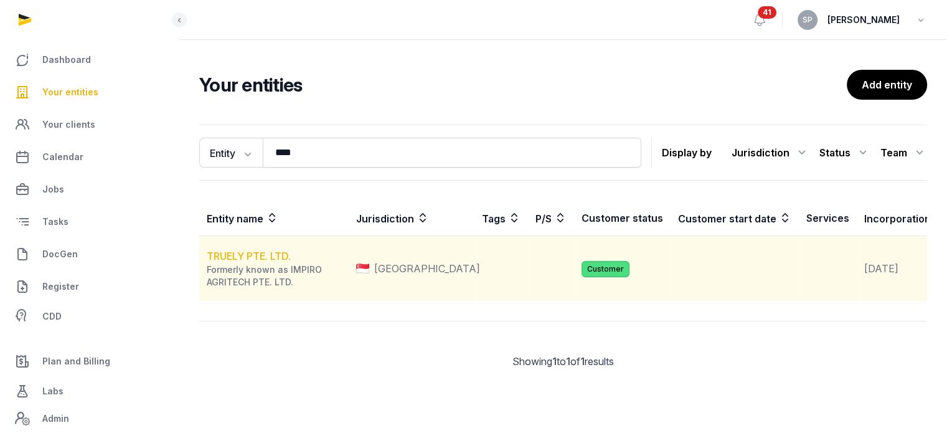
click at [275, 262] on link "TRUELY PTE. LTD." at bounding box center [249, 256] width 84 height 12
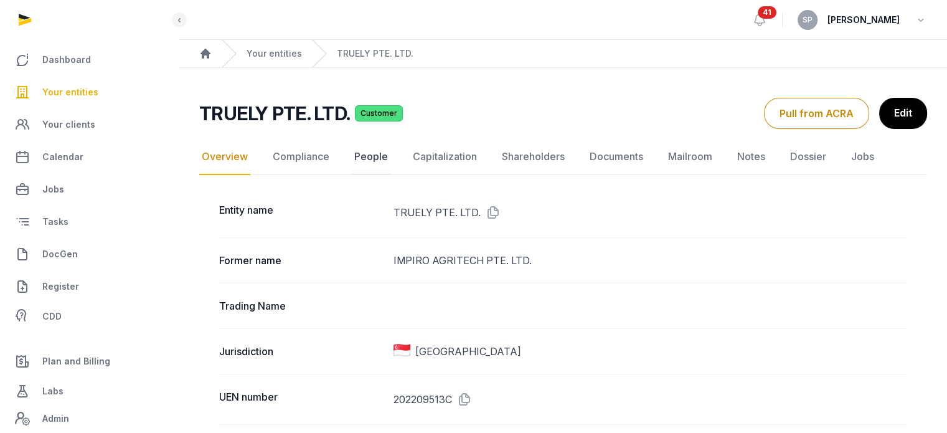
click at [376, 163] on link "People" at bounding box center [371, 157] width 39 height 36
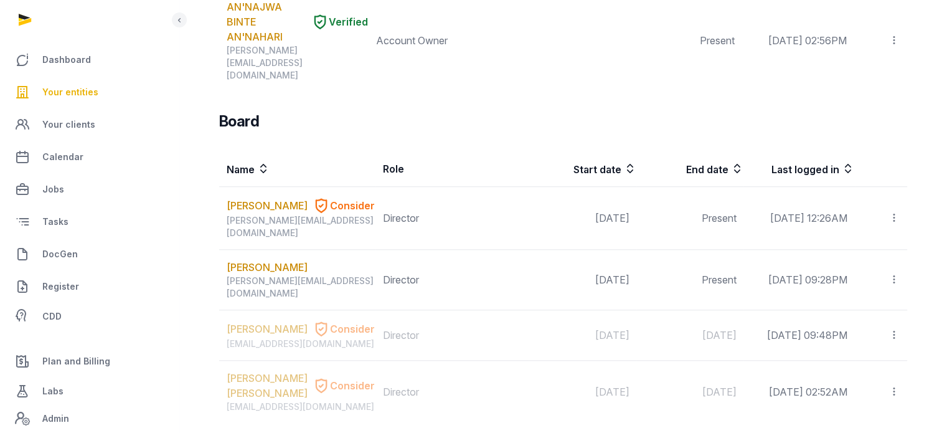
scroll to position [1514, 0]
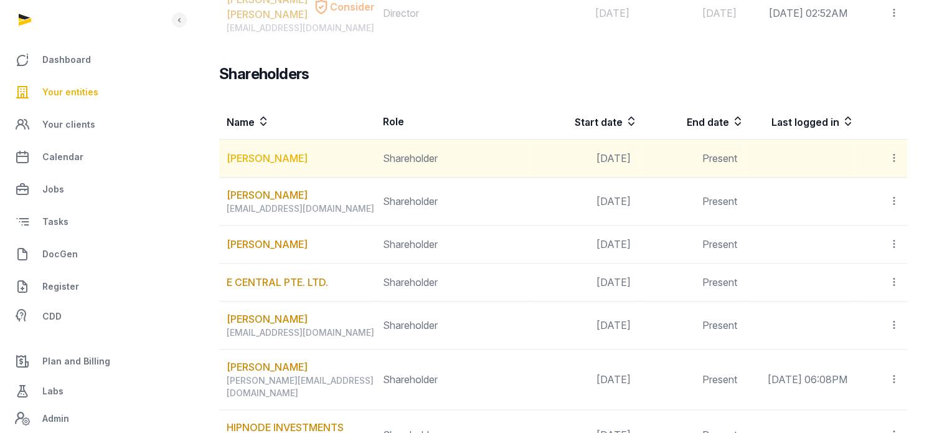
click at [237, 151] on link "[PERSON_NAME]" at bounding box center [267, 158] width 81 height 15
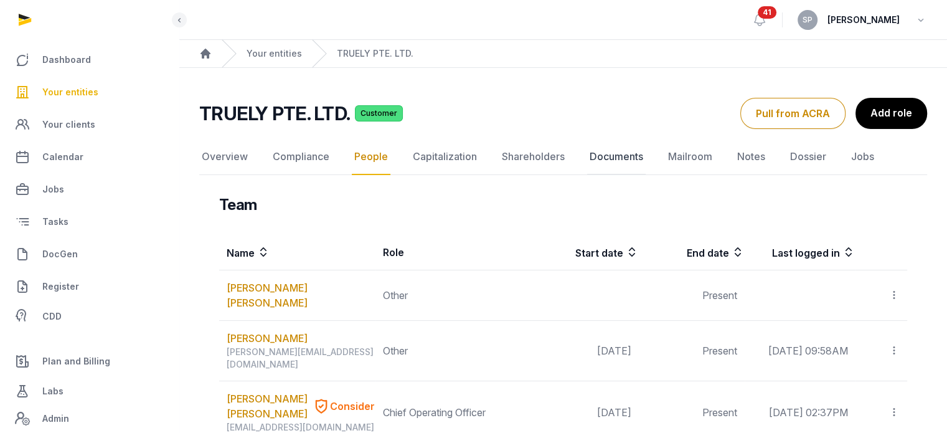
click at [595, 156] on link "Documents" at bounding box center [616, 157] width 59 height 36
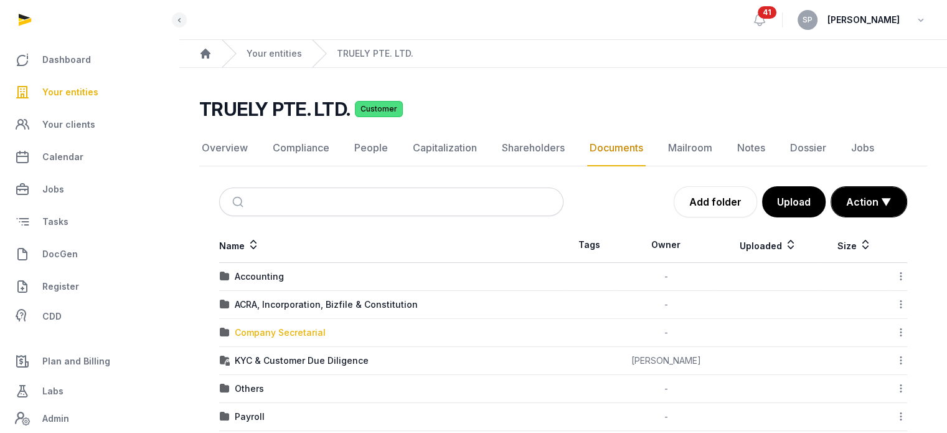
click at [303, 329] on div "Company Secretarial" at bounding box center [280, 332] width 91 height 12
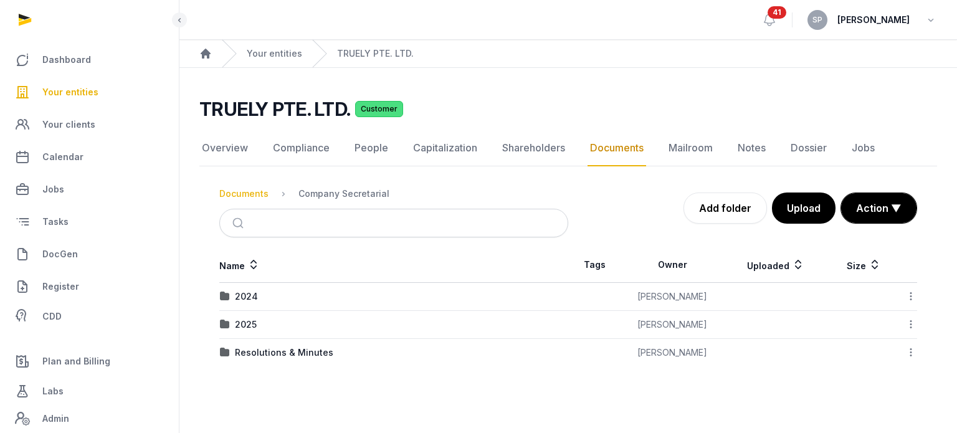
click at [257, 192] on div "Documents" at bounding box center [243, 193] width 49 height 12
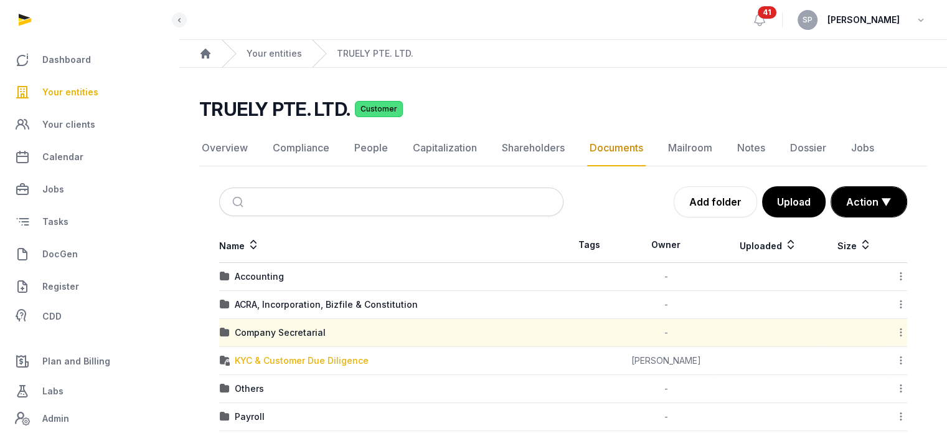
click at [275, 359] on div "KYC & Customer Due Diligence" at bounding box center [302, 360] width 134 height 12
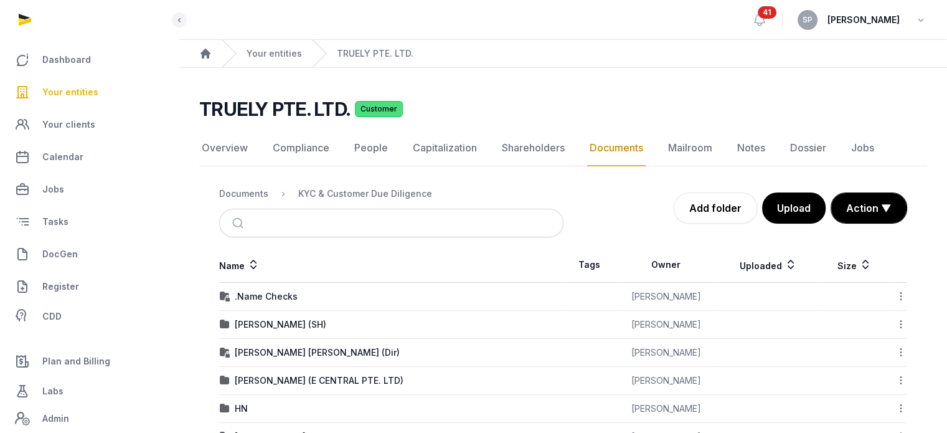
scroll to position [236, 0]
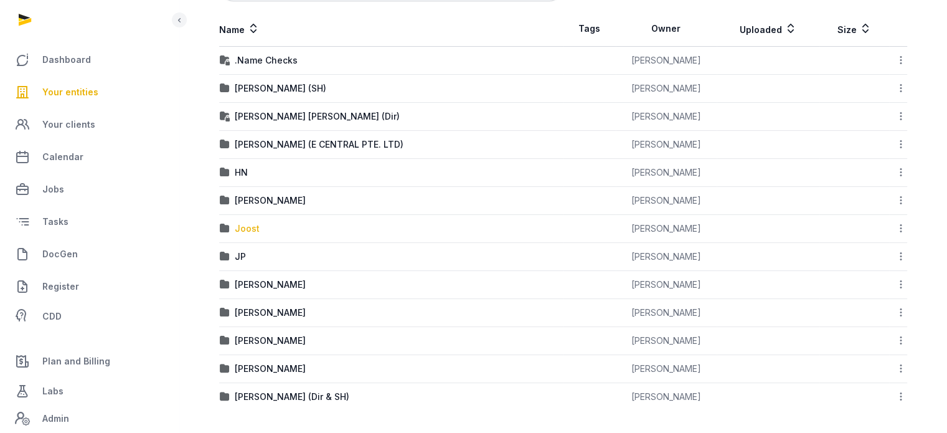
click at [247, 228] on div "Joost" at bounding box center [247, 228] width 25 height 12
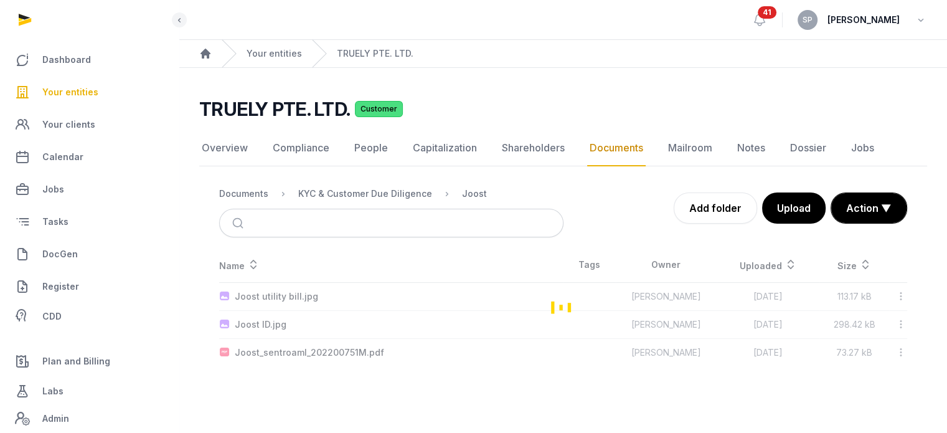
scroll to position [0, 0]
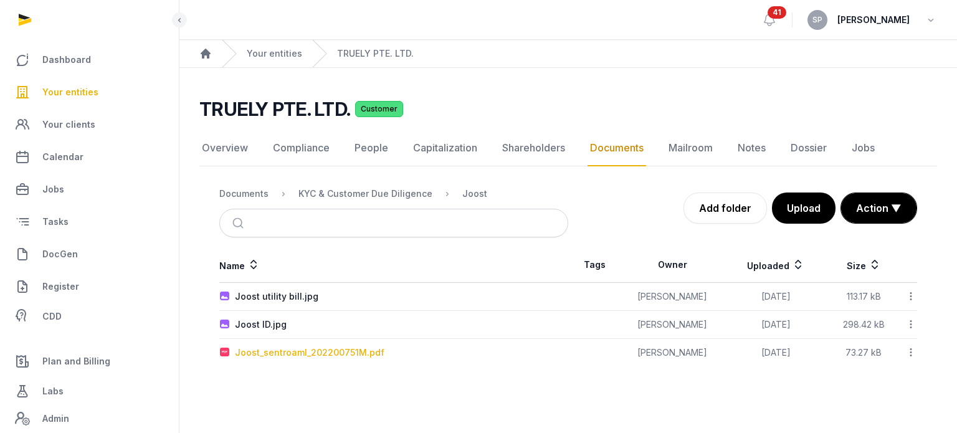
click at [311, 356] on div "Joost_sentroaml_202200751M.pdf" at bounding box center [309, 352] width 149 height 12
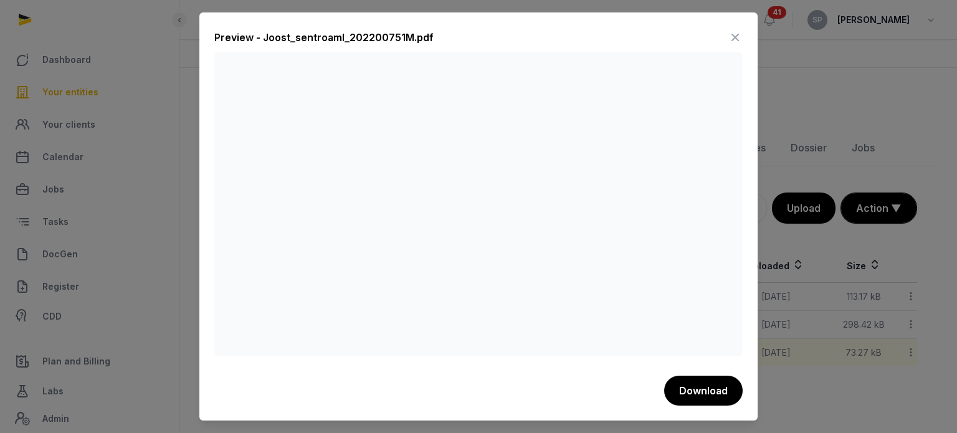
click at [730, 36] on icon at bounding box center [734, 37] width 15 height 20
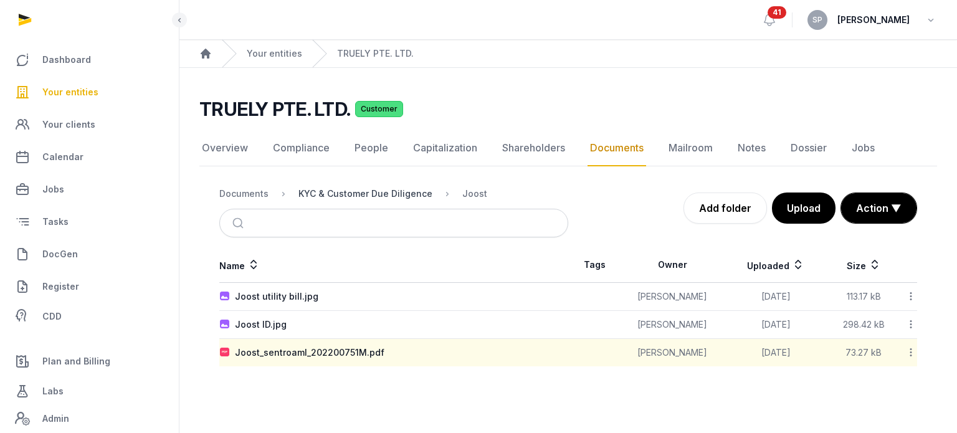
click at [395, 189] on div "KYC & Customer Due Diligence" at bounding box center [365, 193] width 134 height 12
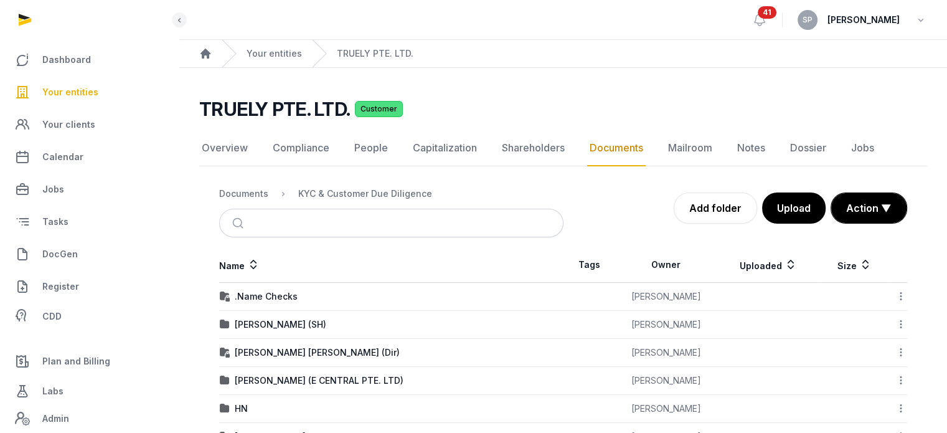
scroll to position [236, 0]
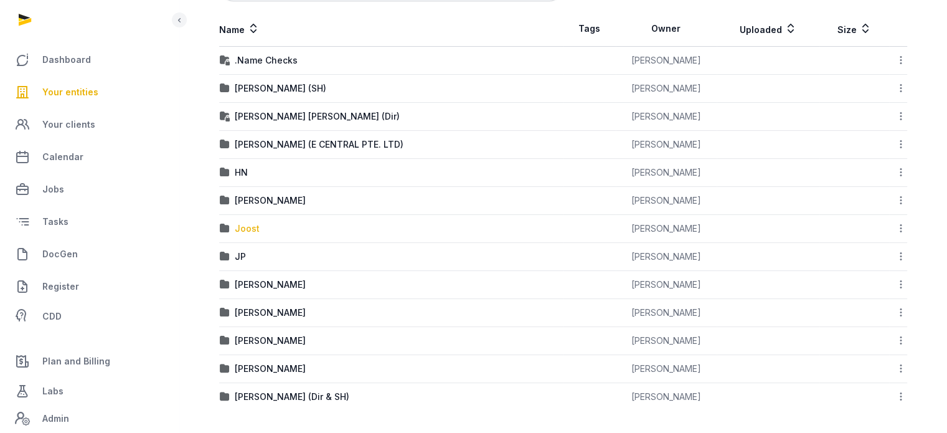
click at [252, 230] on div "Joost" at bounding box center [247, 228] width 25 height 12
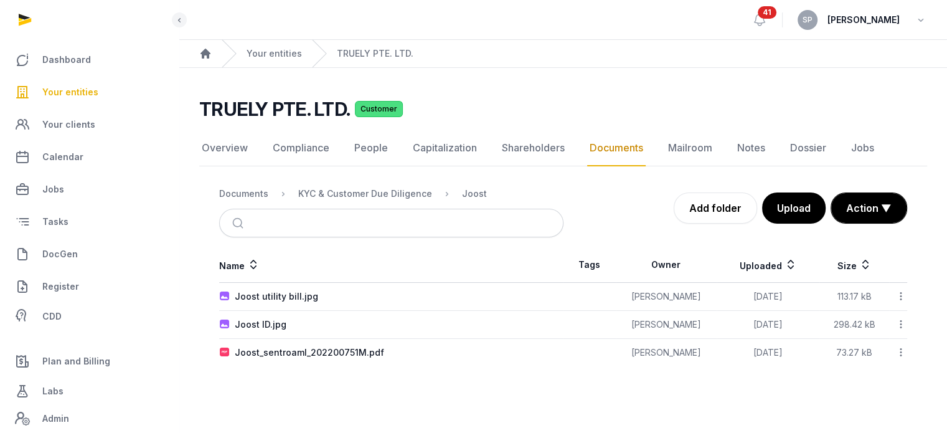
scroll to position [0, 0]
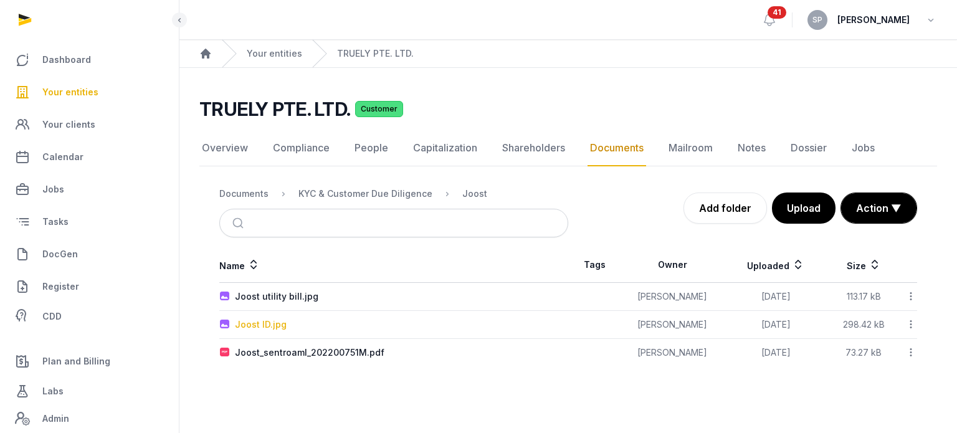
click at [268, 321] on div "Joost ID.jpg" at bounding box center [261, 324] width 52 height 12
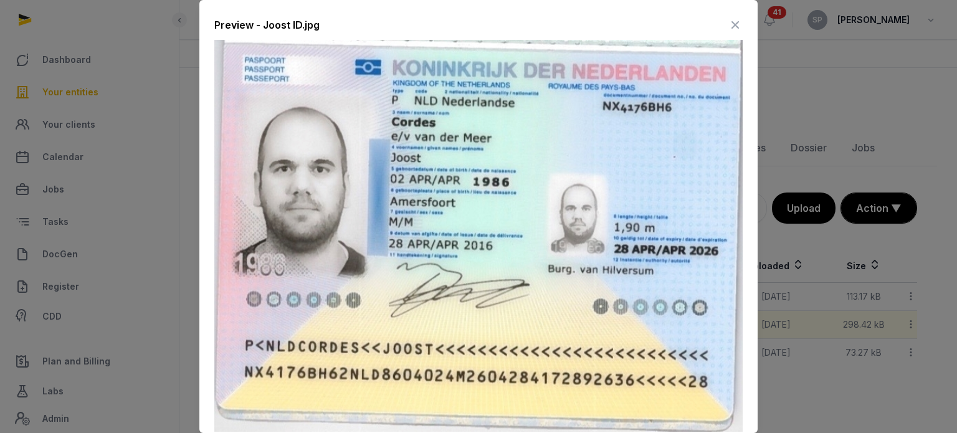
click at [727, 22] on icon at bounding box center [734, 25] width 15 height 20
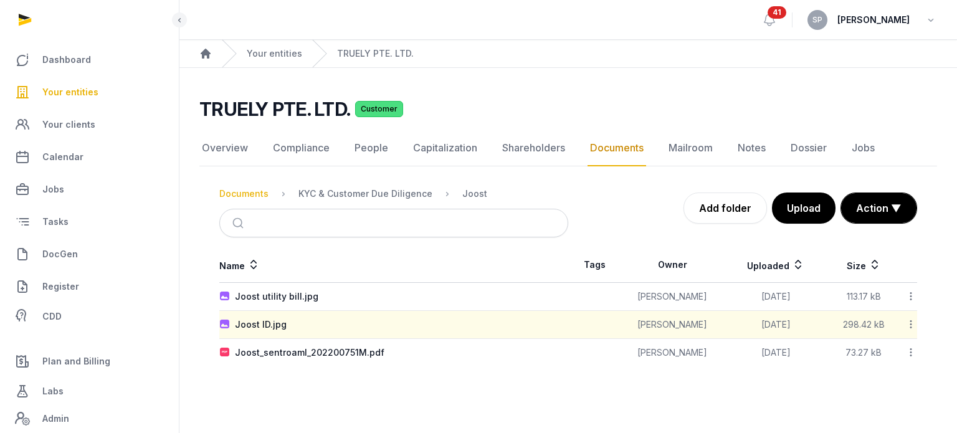
click at [253, 196] on div "Documents" at bounding box center [243, 193] width 49 height 12
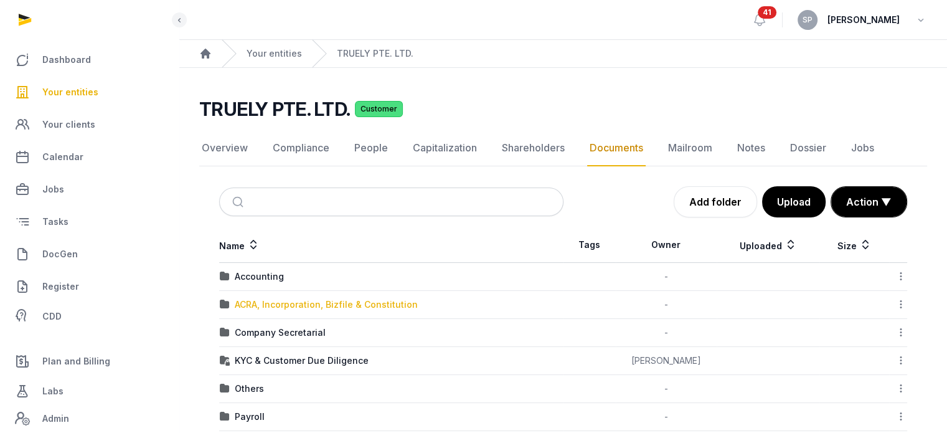
click at [324, 305] on div "ACRA, Incorporation, Bizfile & Constitution" at bounding box center [326, 304] width 183 height 12
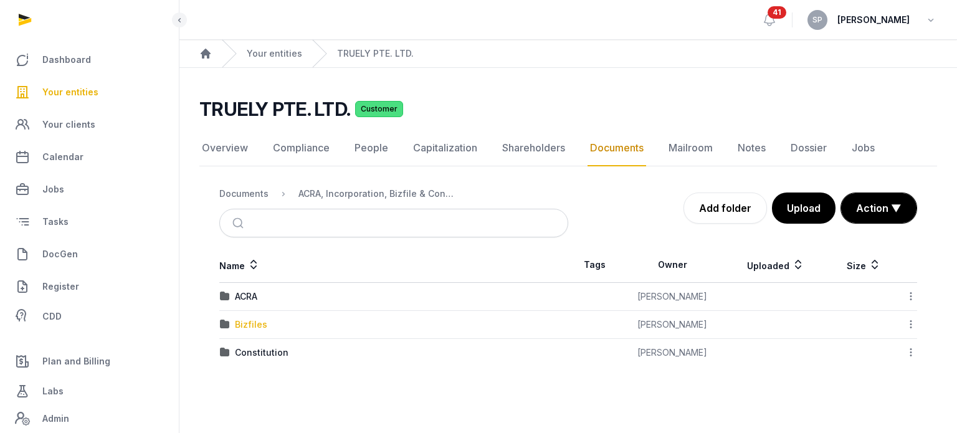
click at [258, 318] on div "Bizfiles" at bounding box center [251, 324] width 32 height 12
click at [252, 351] on div "2025" at bounding box center [246, 352] width 22 height 12
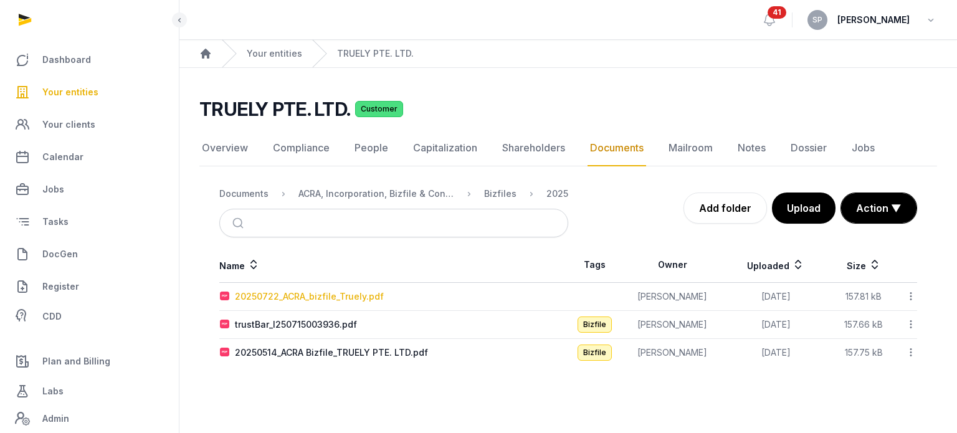
click at [323, 297] on div "20250722_ACRA_bizfile_Truely.pdf" at bounding box center [309, 296] width 149 height 12
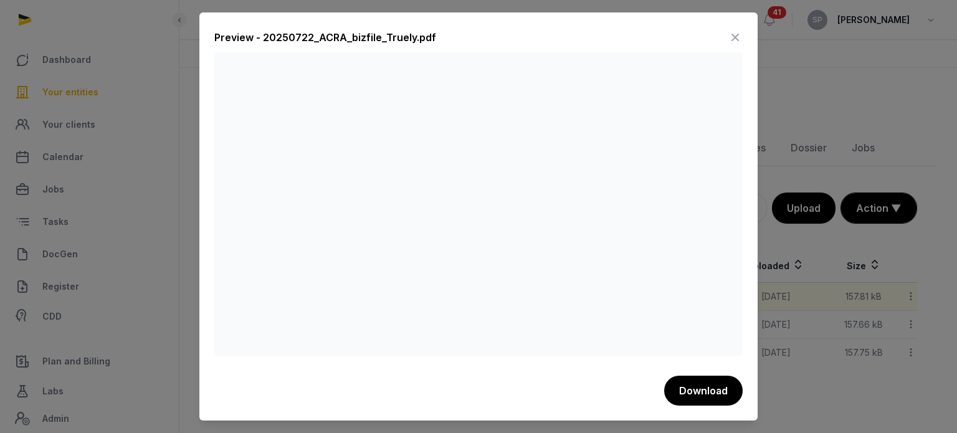
click at [732, 32] on icon at bounding box center [734, 37] width 15 height 20
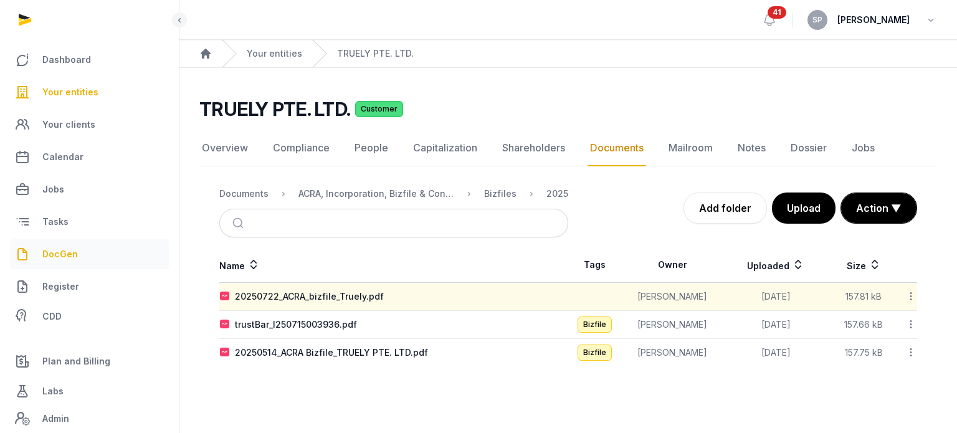
click at [64, 240] on link "DocGen" at bounding box center [89, 254] width 159 height 30
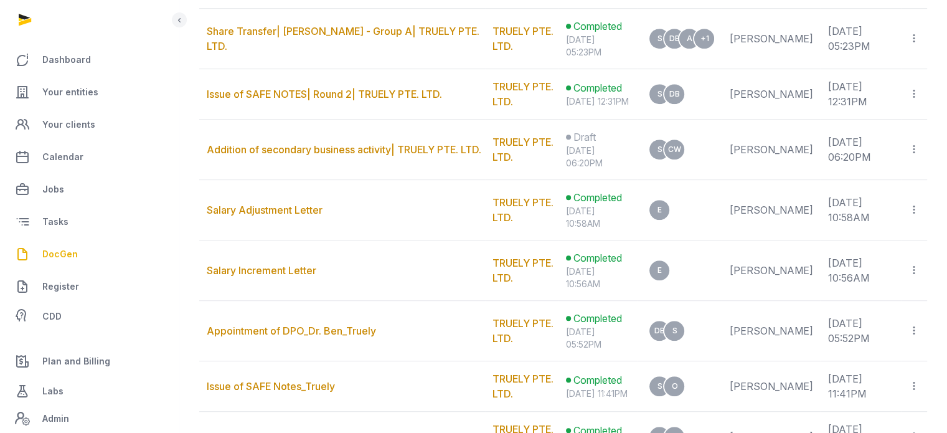
scroll to position [889, 0]
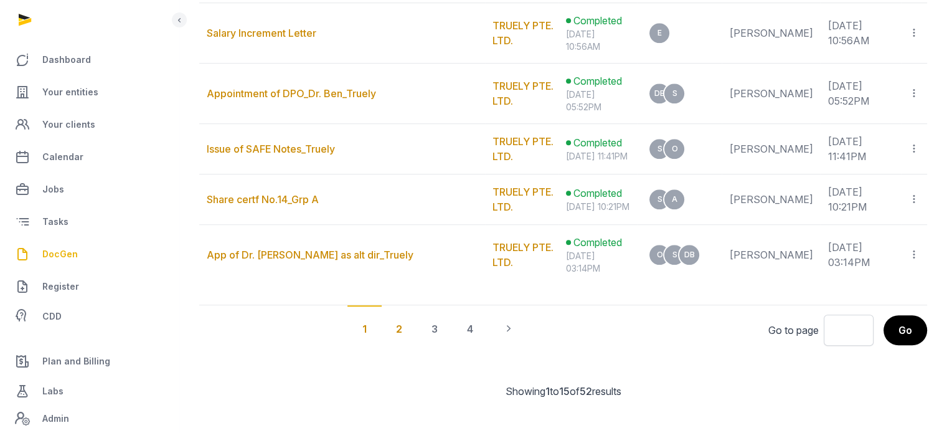
click at [417, 351] on div "2" at bounding box center [399, 328] width 36 height 46
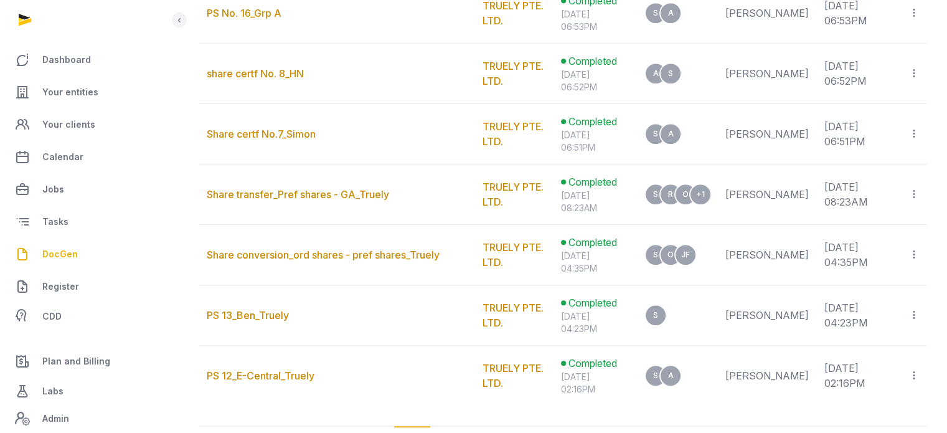
scroll to position [796, 0]
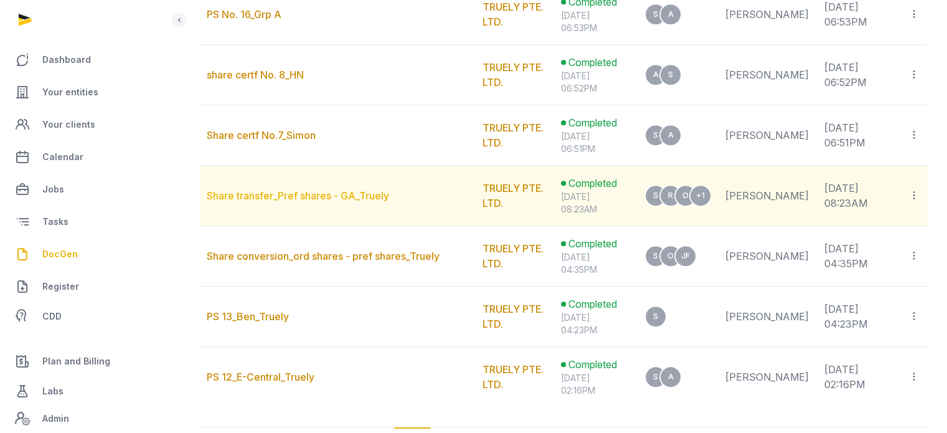
click at [366, 189] on link "Share transfer_Pref shares - GA_Truely" at bounding box center [298, 195] width 182 height 12
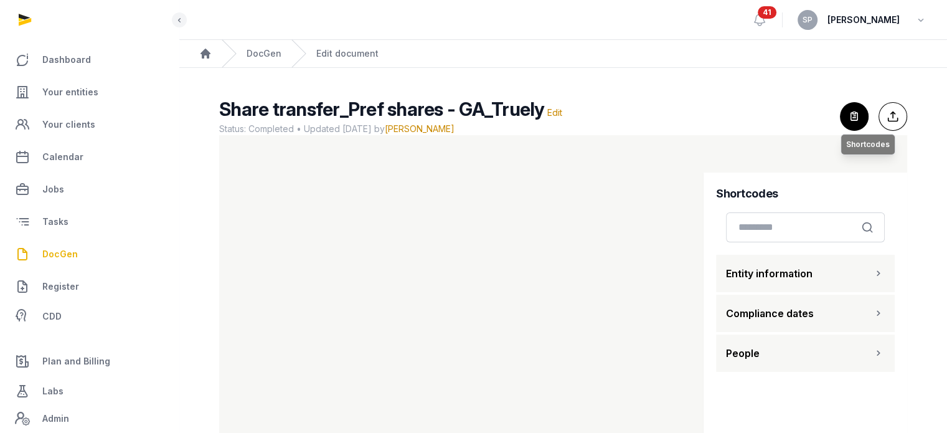
click at [851, 121] on icon "button" at bounding box center [854, 116] width 27 height 27
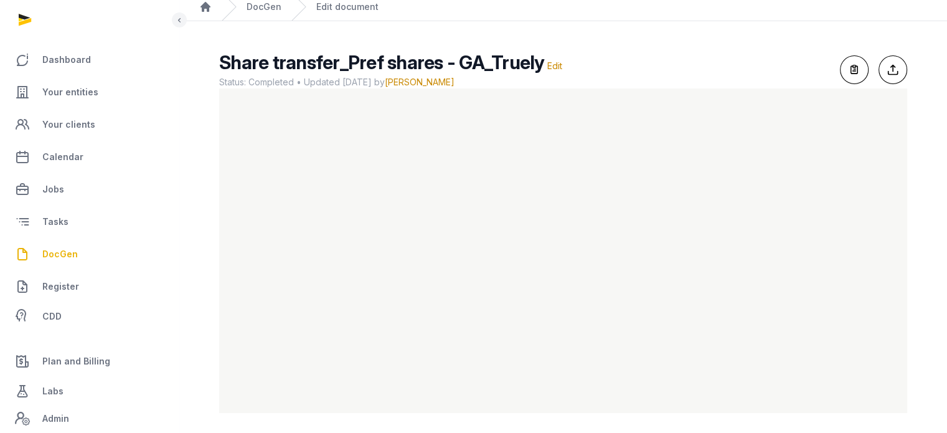
scroll to position [52, 0]
